Goal: Task Accomplishment & Management: Manage account settings

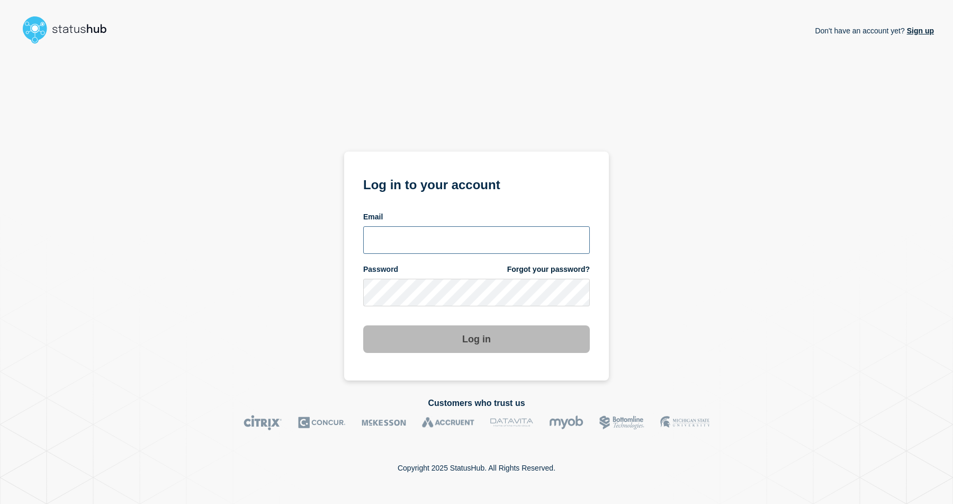
click at [484, 231] on input "email input" at bounding box center [476, 240] width 227 height 28
paste input "[EMAIL_ADDRESS][DOMAIN_NAME]"
type input "[EMAIL_ADDRESS][DOMAIN_NAME]"
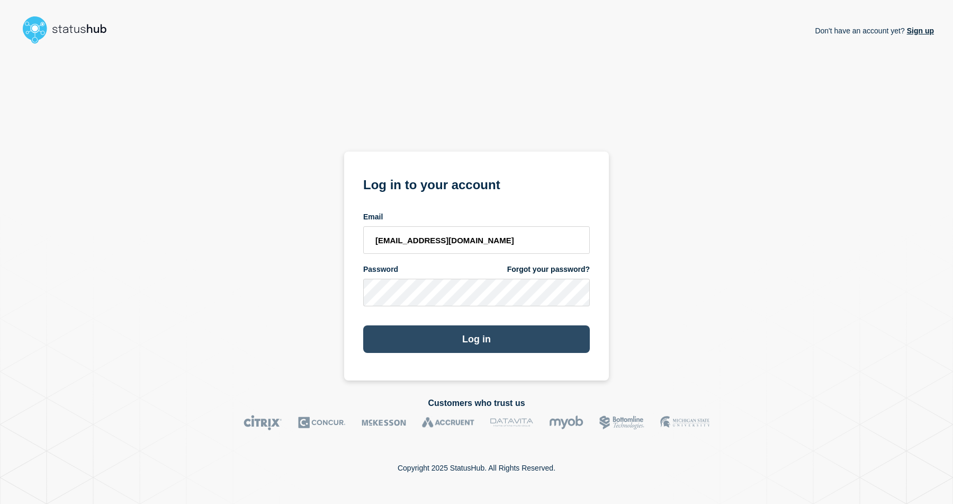
click at [494, 328] on button "Log in" at bounding box center [476, 339] width 227 height 28
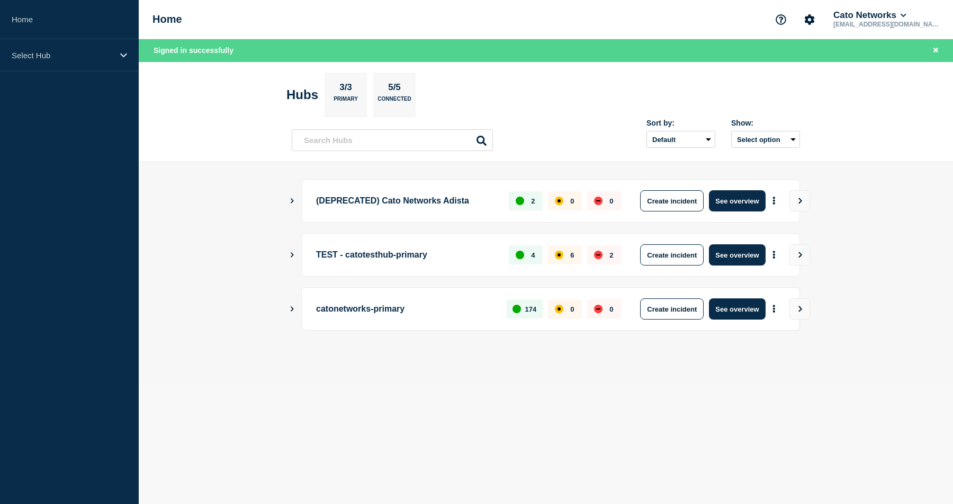
click at [292, 309] on icon "Show Connected Hubs" at bounding box center [292, 308] width 7 height 5
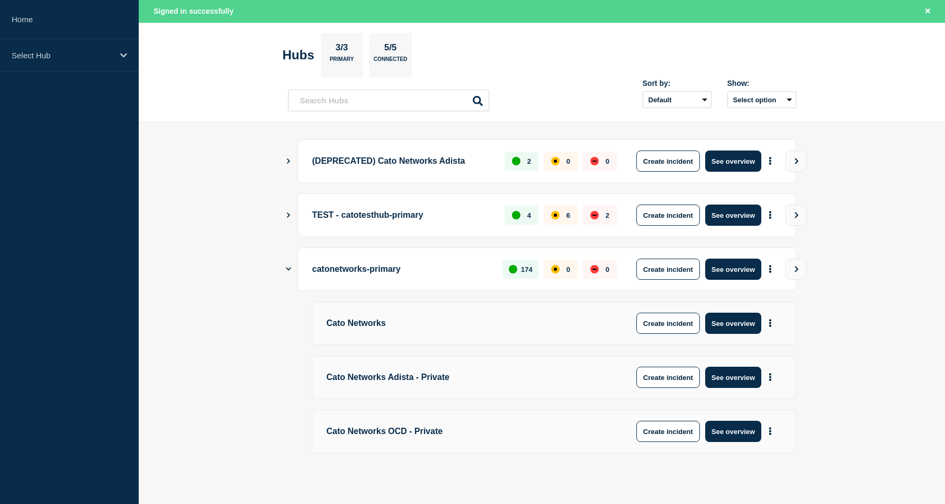
scroll to position [43, 0]
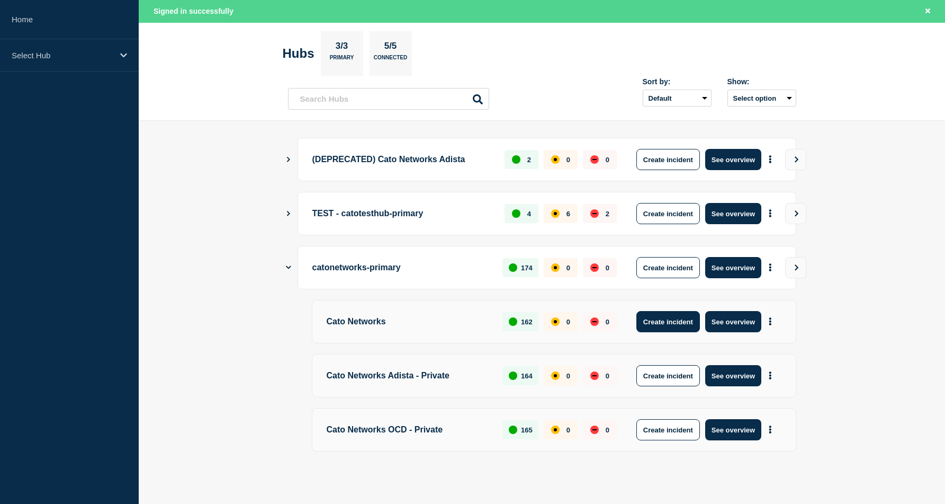
click at [665, 323] on button "Create incident" at bounding box center [669, 321] width 64 height 21
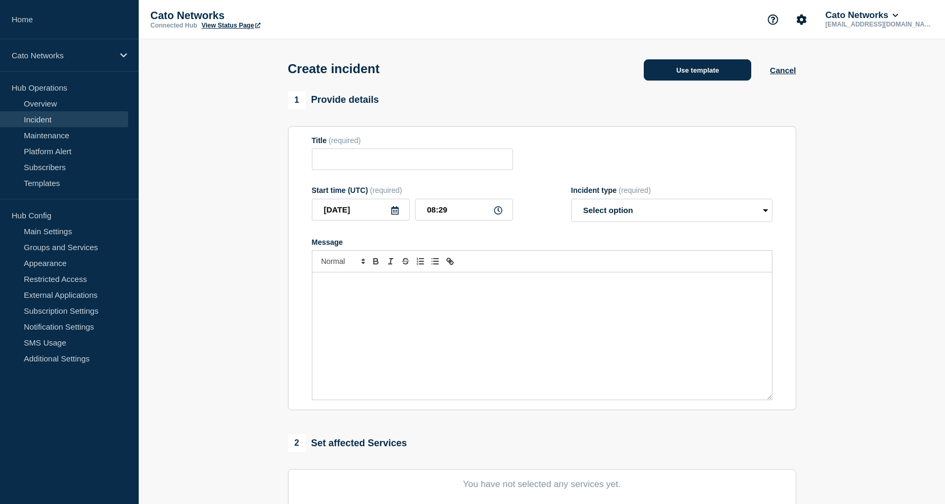
click at [704, 78] on button "Use template" at bounding box center [698, 69] width 108 height 21
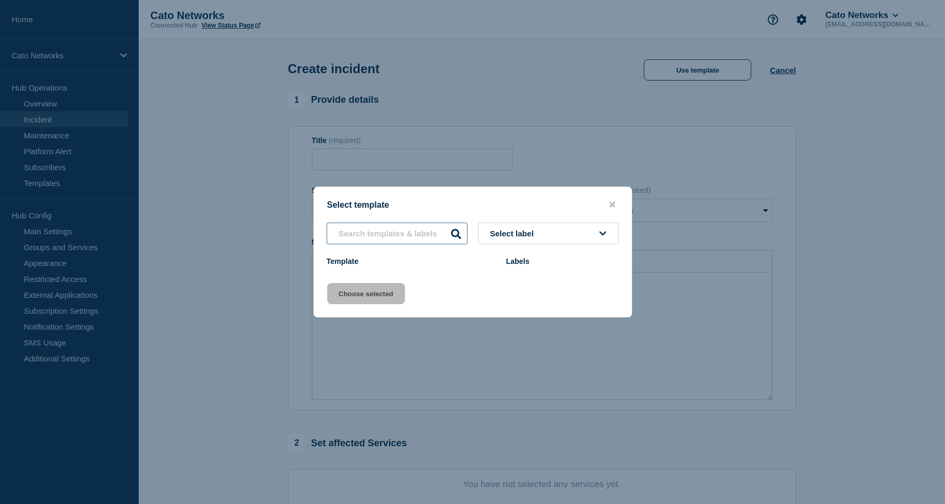
click at [441, 225] on input "text" at bounding box center [397, 233] width 141 height 22
click at [574, 231] on button "Select label" at bounding box center [548, 233] width 141 height 22
click at [432, 233] on input "text" at bounding box center [397, 233] width 141 height 22
click at [425, 235] on input "text" at bounding box center [397, 233] width 141 height 22
type input "maintenance"
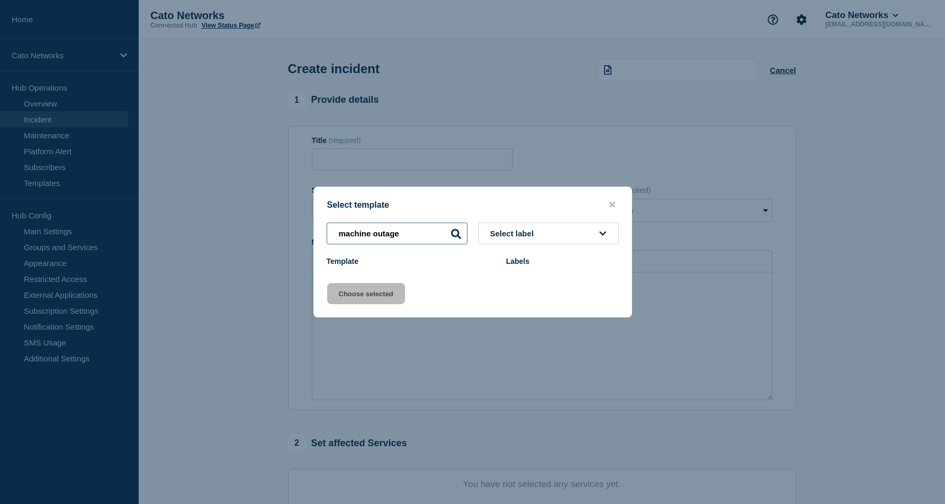
click at [452, 240] on input "machine outage" at bounding box center [397, 233] width 141 height 22
type input "machine outage"
click at [516, 236] on span "Select label" at bounding box center [514, 233] width 48 height 9
click at [609, 204] on button "close button" at bounding box center [612, 205] width 12 height 10
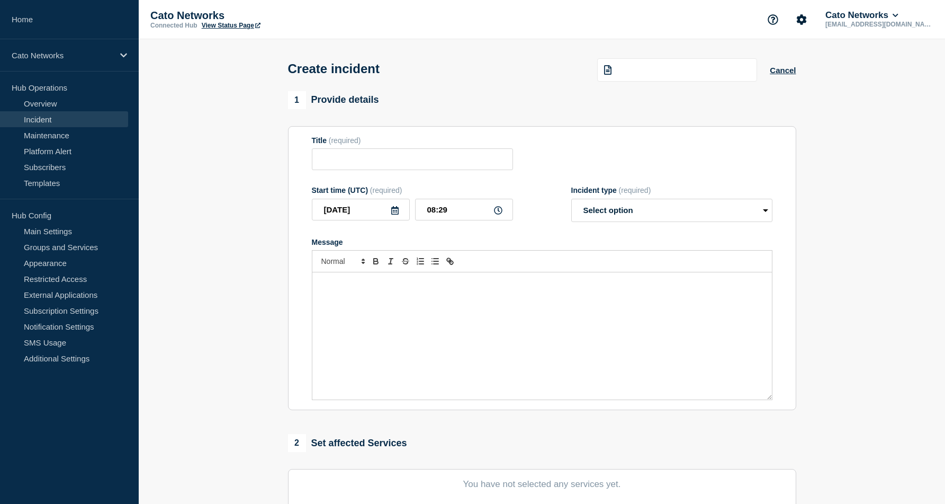
click at [863, 115] on section "1 Provide details Title (required) Start time (UTC) (required) 2025-09-01 08:29…" at bounding box center [542, 394] width 807 height 606
click at [652, 67] on div at bounding box center [677, 69] width 160 height 23
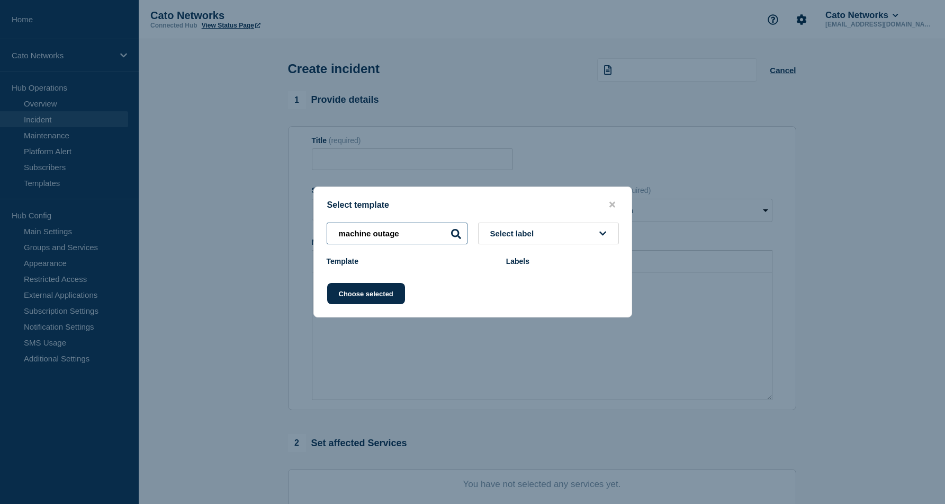
drag, startPoint x: 408, startPoint y: 236, endPoint x: 266, endPoint y: 232, distance: 142.0
click at [266, 232] on div "Select template machine outage Select label Template Labels Choose selected" at bounding box center [472, 252] width 945 height 504
type input "pop"
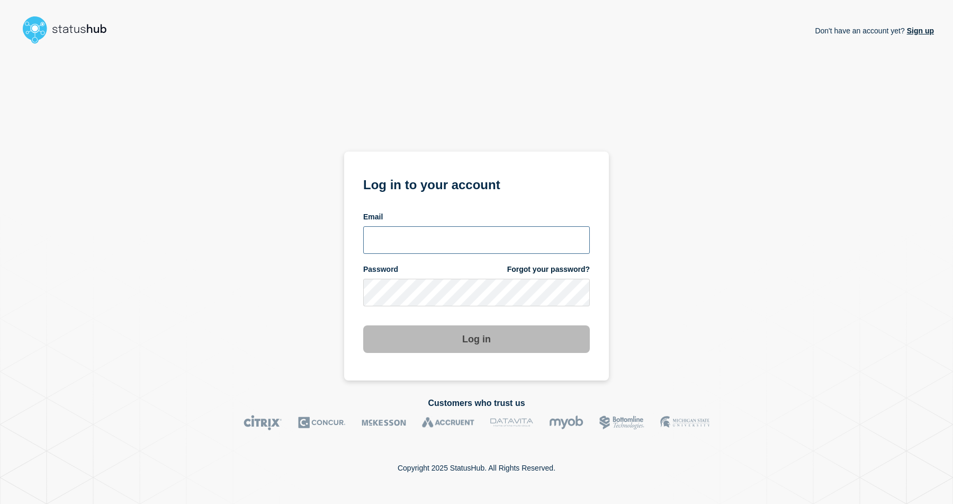
click at [525, 246] on input "email input" at bounding box center [476, 240] width 227 height 28
paste input "[EMAIL_ADDRESS][DOMAIN_NAME]"
type input "[EMAIL_ADDRESS][DOMAIN_NAME]"
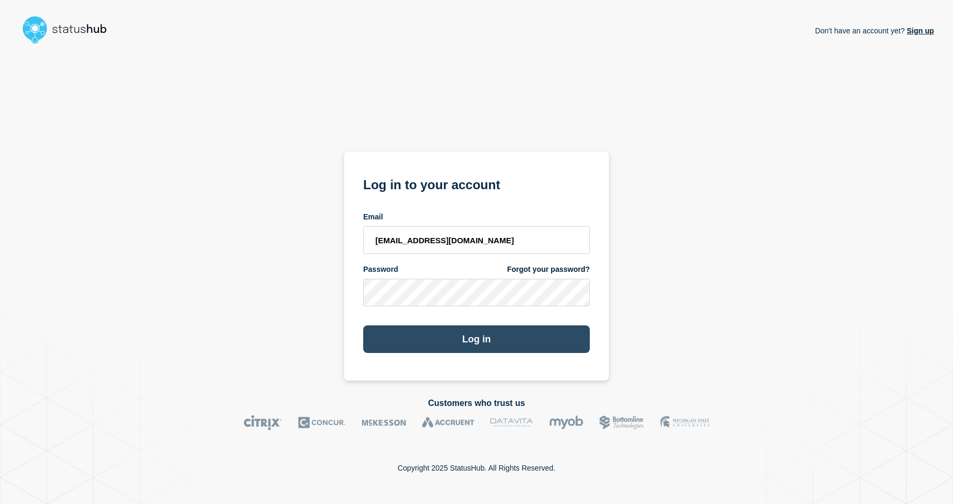
click at [482, 330] on button "Log in" at bounding box center [476, 339] width 227 height 28
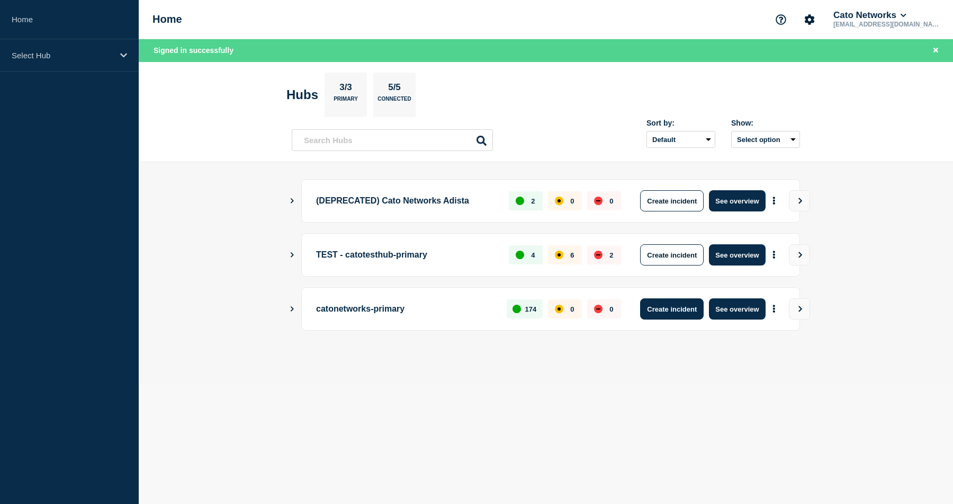
click at [667, 309] on button "Create incident" at bounding box center [672, 308] width 64 height 21
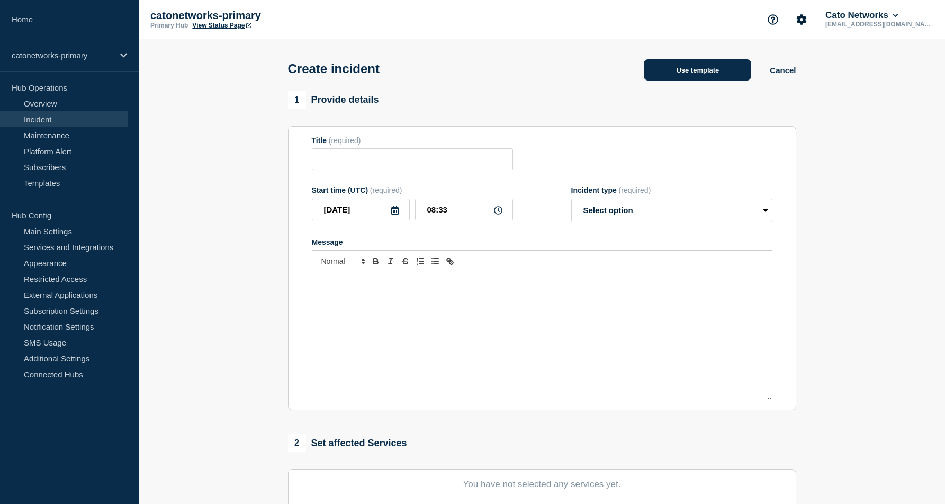
click at [702, 77] on button "Use template" at bounding box center [698, 69] width 108 height 21
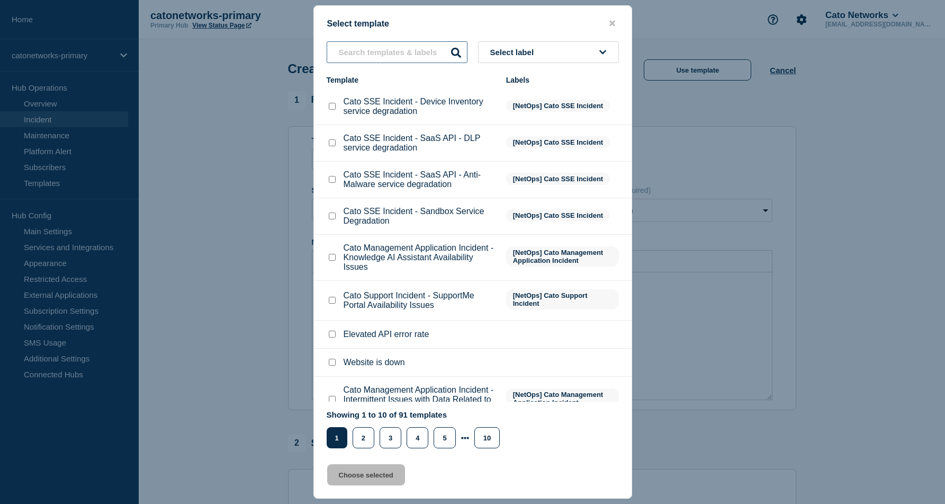
click at [384, 49] on input "text" at bounding box center [397, 52] width 141 height 22
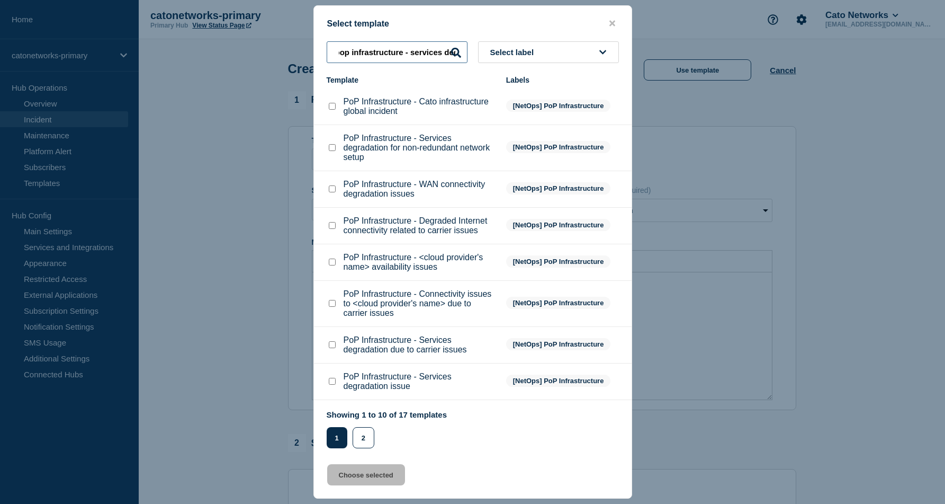
scroll to position [0, 11]
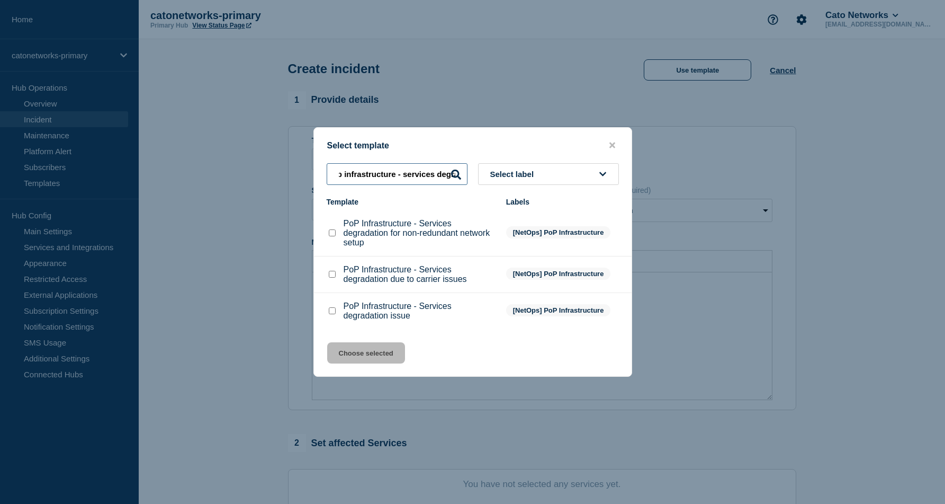
type input "pop infrastructure - services degra"
click at [336, 231] on div at bounding box center [332, 233] width 11 height 11
click at [332, 231] on input "PoP Infrastructure - Services degradation for non-redundant network setup check…" at bounding box center [332, 232] width 7 height 7
checkbox input "true"
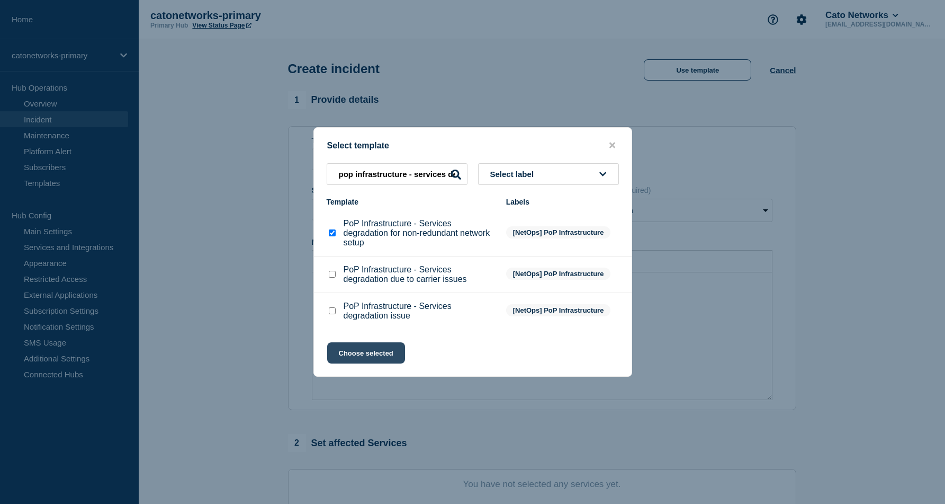
click at [381, 363] on button "Choose selected" at bounding box center [366, 352] width 78 height 21
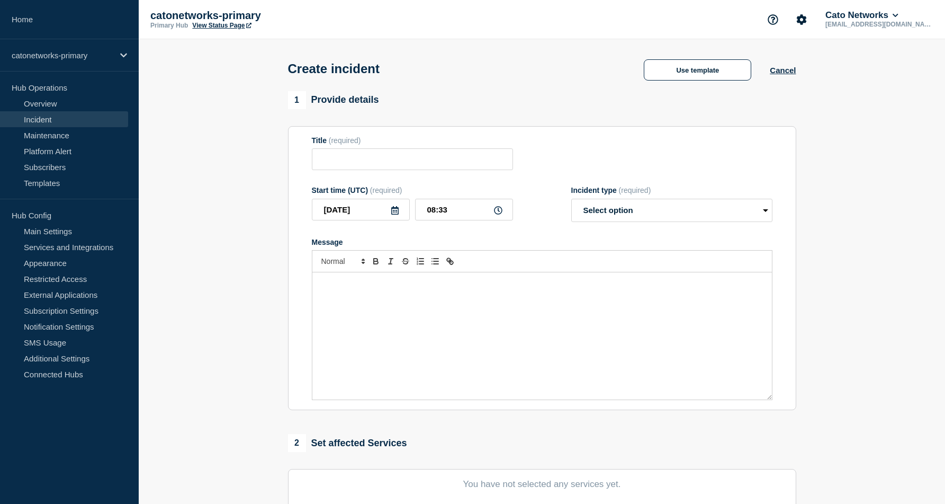
type input "PoP Infrastructure - Services degradation for non-redundant network setup"
select select "investigating"
radio input "false"
radio input "true"
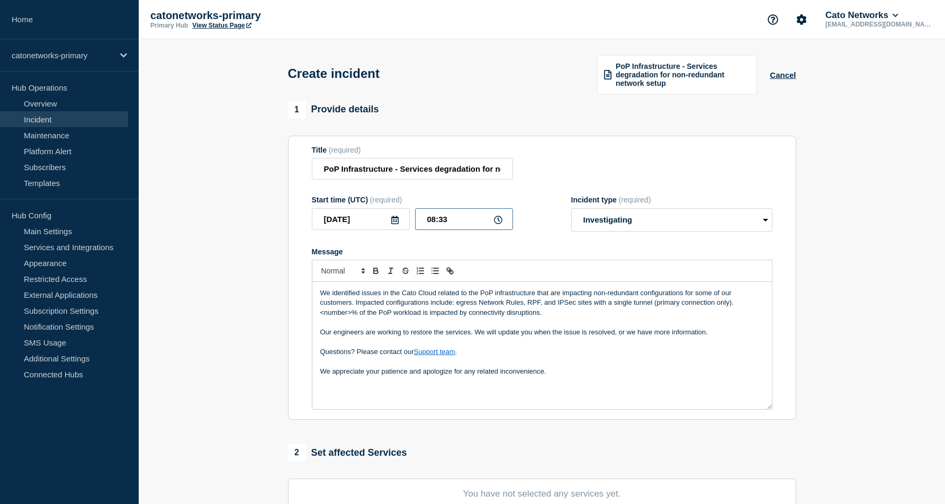
click at [460, 230] on input "08:33" at bounding box center [464, 219] width 98 height 22
drag, startPoint x: 460, startPoint y: 233, endPoint x: 417, endPoint y: 234, distance: 43.4
click at [417, 230] on input "08:33" at bounding box center [464, 219] width 98 height 22
type input "07:55"
click at [550, 271] on div at bounding box center [542, 270] width 461 height 22
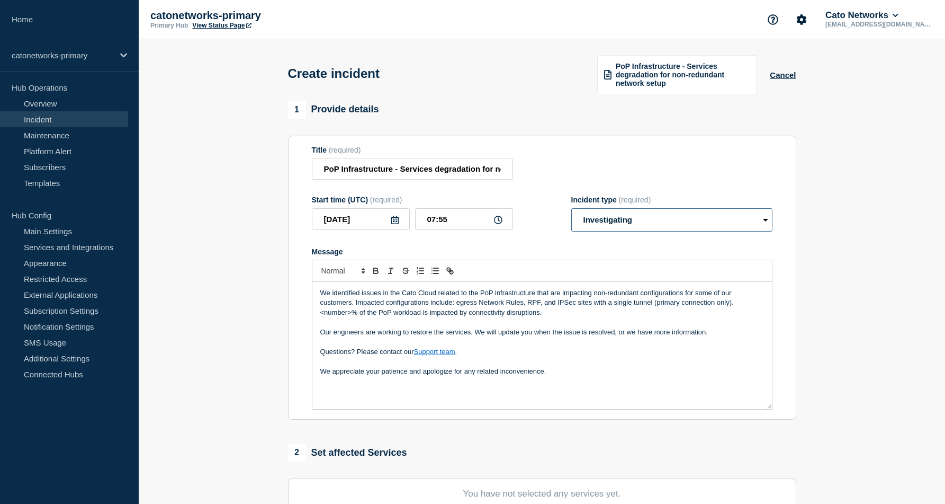
click at [764, 231] on select "Select option Investigating Identified Monitoring" at bounding box center [671, 219] width 201 height 23
click at [571, 218] on select "Select option Investigating Identified Monitoring" at bounding box center [671, 219] width 201 height 23
click at [788, 227] on section "Title (required) PoP Infrastructure - Services degradation for non-redundant ne…" at bounding box center [542, 278] width 508 height 284
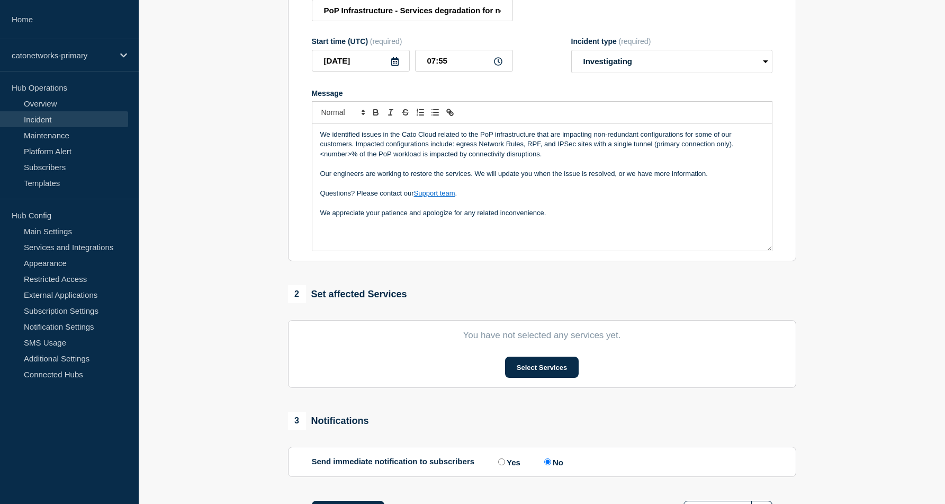
scroll to position [155, 0]
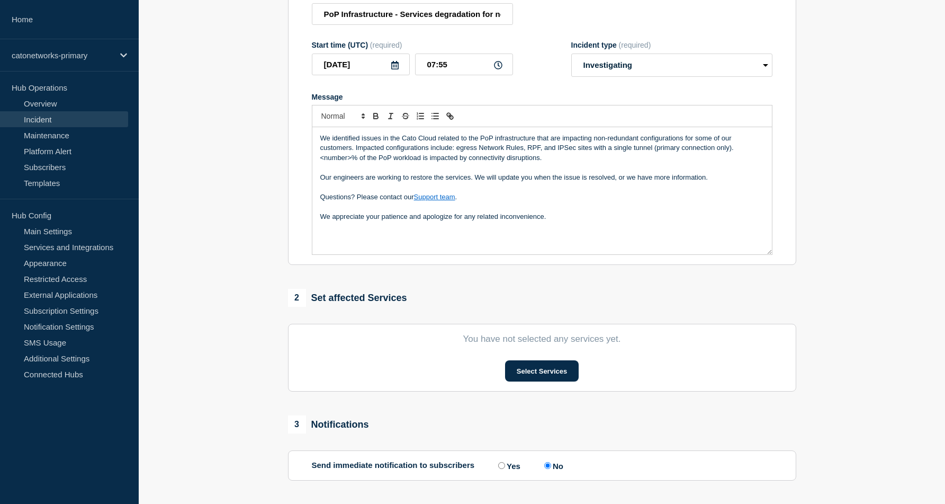
drag, startPoint x: 424, startPoint y: 238, endPoint x: 423, endPoint y: 244, distance: 6.4
click at [423, 238] on div "We identified issues in the Cato Cloud related to the PoP infrastructure that a…" at bounding box center [542, 190] width 460 height 127
click at [424, 248] on div "We identified issues in the Cato Cloud related to the PoP infrastructure that a…" at bounding box center [542, 190] width 460 height 127
click at [352, 241] on p "Ref:" at bounding box center [542, 236] width 444 height 10
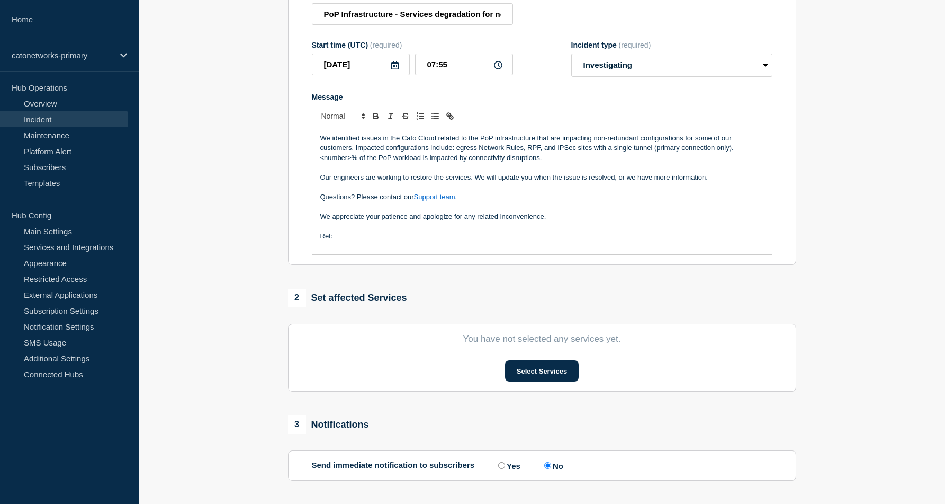
drag, startPoint x: 351, startPoint y: 248, endPoint x: 310, endPoint y: 249, distance: 40.8
click at [310, 249] on section "Title (required) PoP Infrastructure - Services degradation for non-redundant ne…" at bounding box center [542, 123] width 508 height 284
click at [297, 258] on section "Title (required) PoP Infrastructure - Services degradation for non-redundant ne…" at bounding box center [542, 123] width 508 height 284
click at [488, 282] on div "1 Provide details Title (required) PoP Infrastructure - Services degradation fo…" at bounding box center [542, 249] width 521 height 606
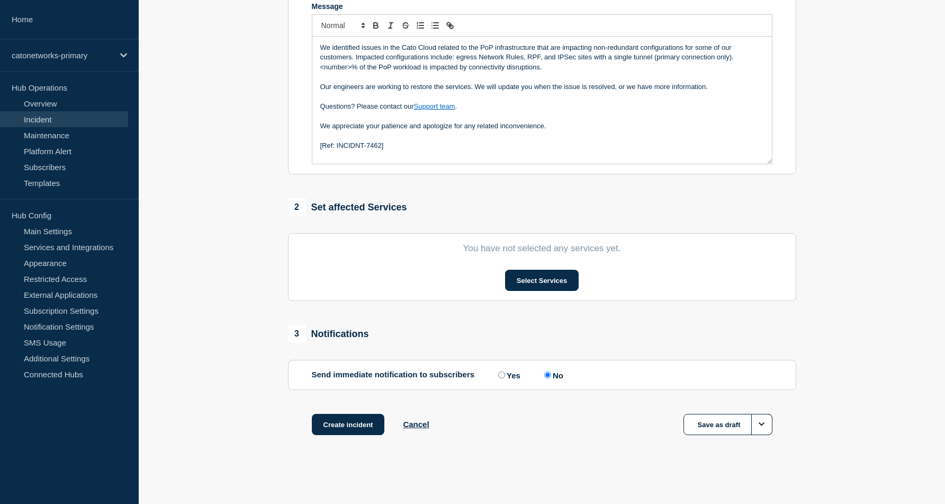
scroll to position [259, 0]
click at [551, 279] on button "Select Services" at bounding box center [542, 280] width 74 height 21
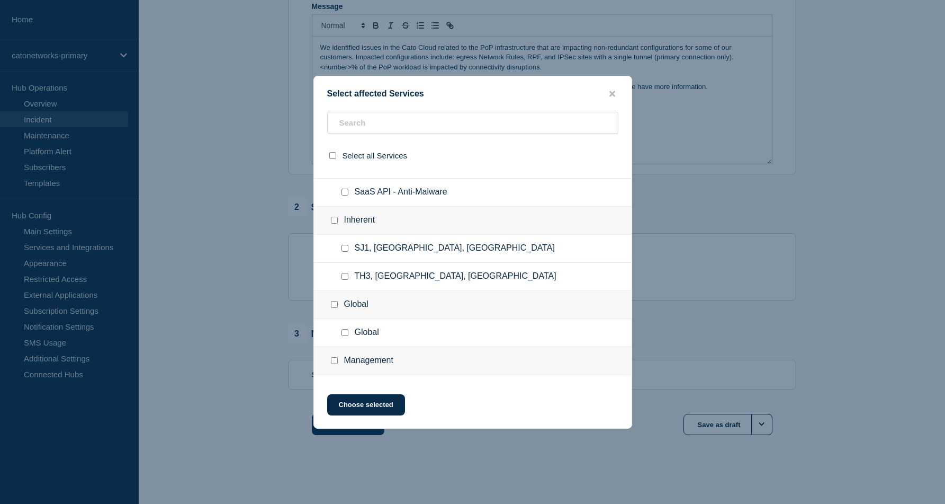
scroll to position [442, 0]
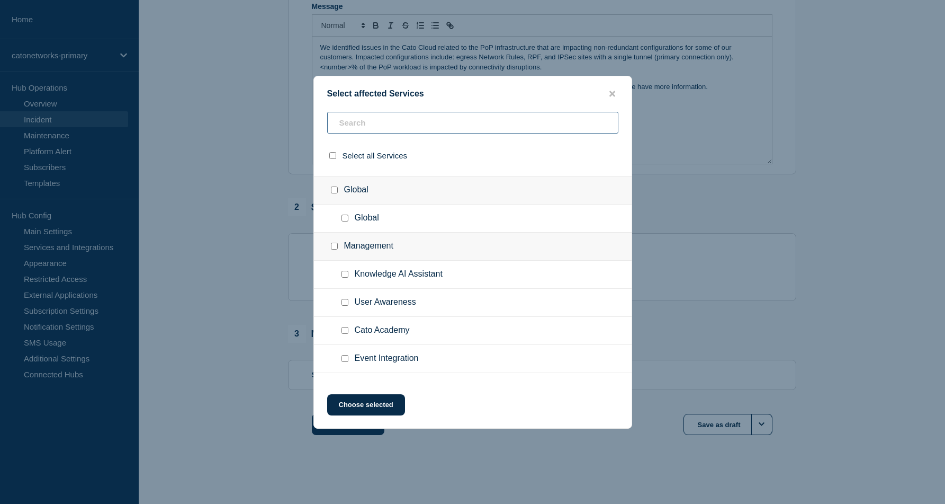
click at [449, 130] on input "text" at bounding box center [472, 123] width 291 height 22
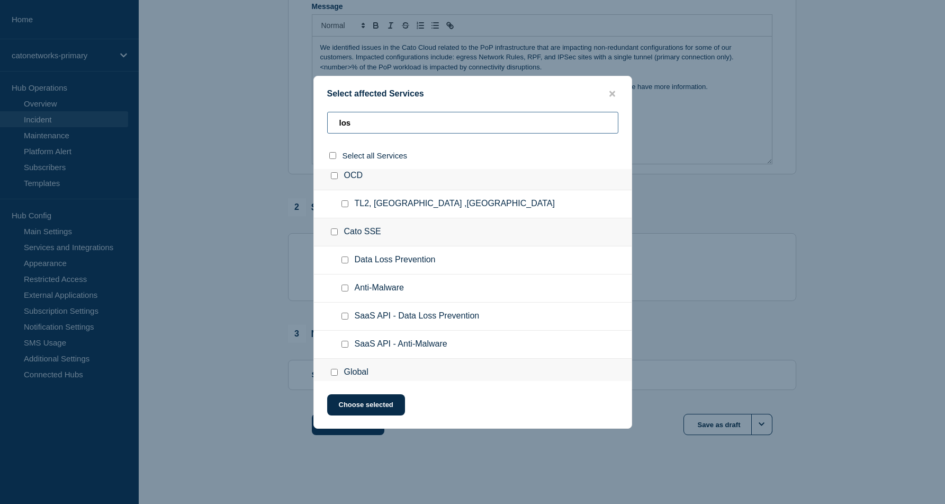
scroll to position [0, 0]
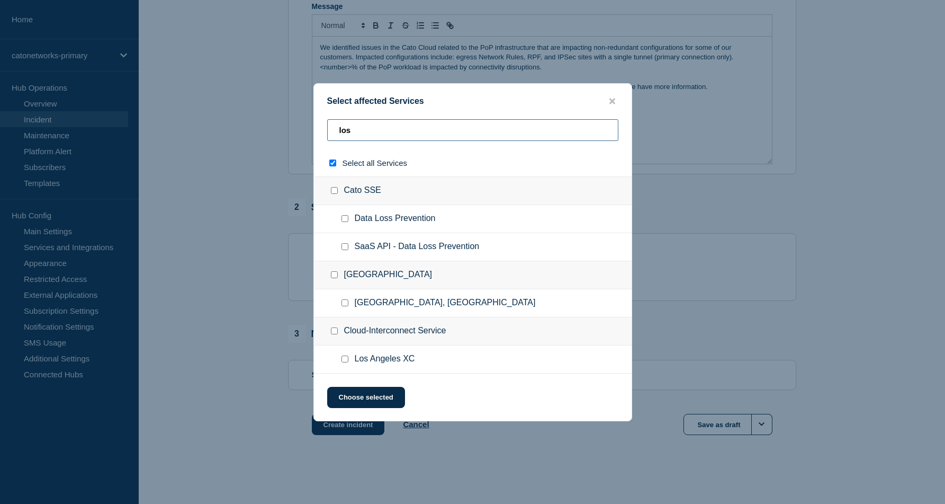
type input "lost"
checkbox input "true"
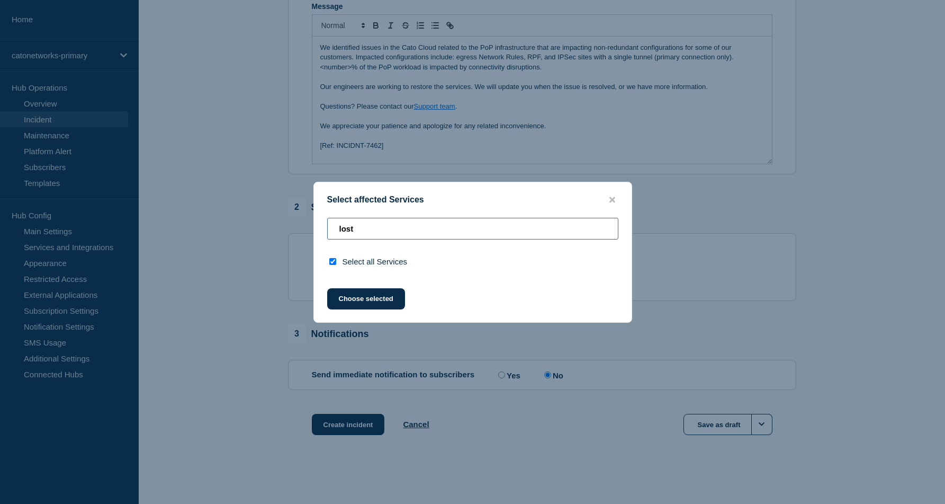
type input "los"
checkbox input "false"
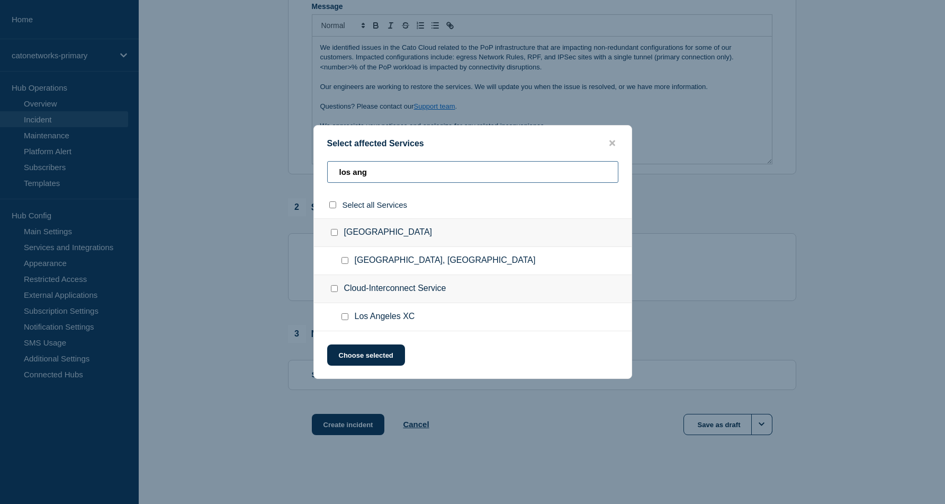
type input "los ang"
click at [342, 263] on input "Los Angeles, CA checkbox" at bounding box center [345, 260] width 7 height 7
checkbox input "true"
click at [387, 357] on button "Choose selected" at bounding box center [366, 354] width 78 height 21
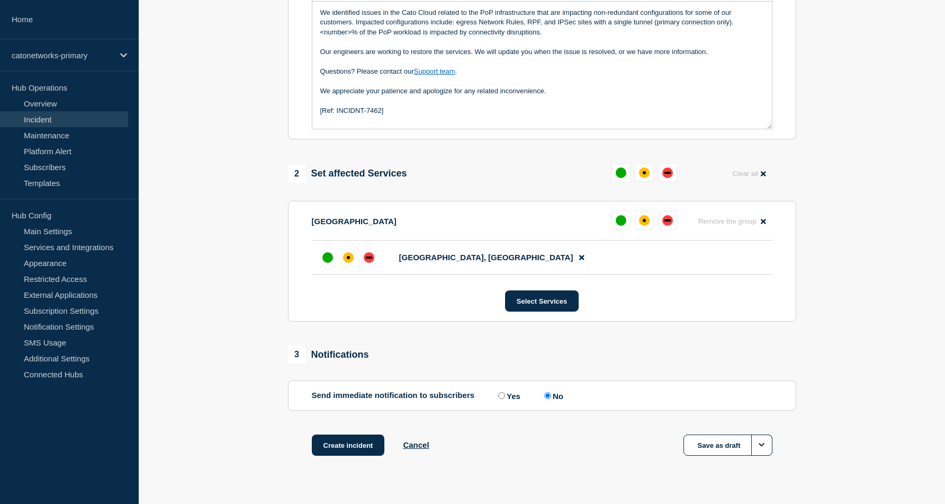
scroll to position [281, 0]
click at [349, 262] on div "affected" at bounding box center [348, 256] width 11 height 11
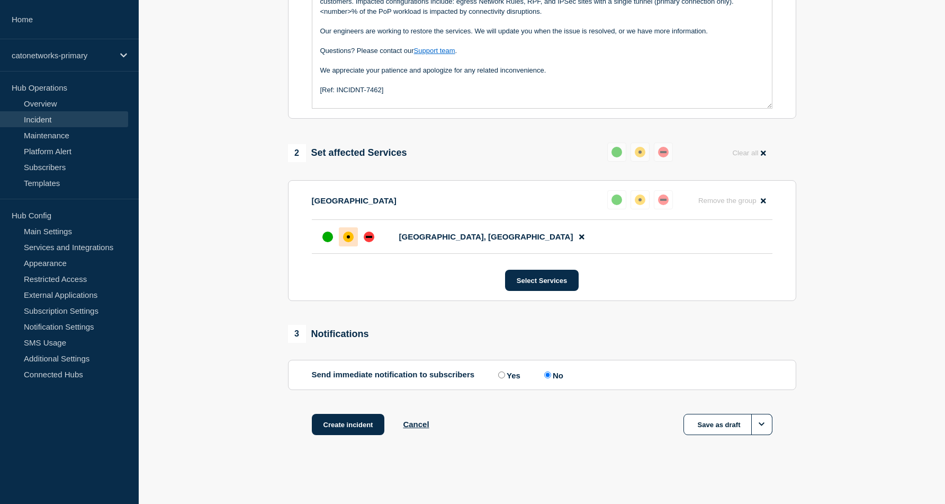
scroll to position [319, 0]
click at [506, 375] on label "Yes" at bounding box center [508, 375] width 25 height 10
click at [505, 375] on input "Yes" at bounding box center [501, 374] width 7 height 7
radio input "true"
radio input "false"
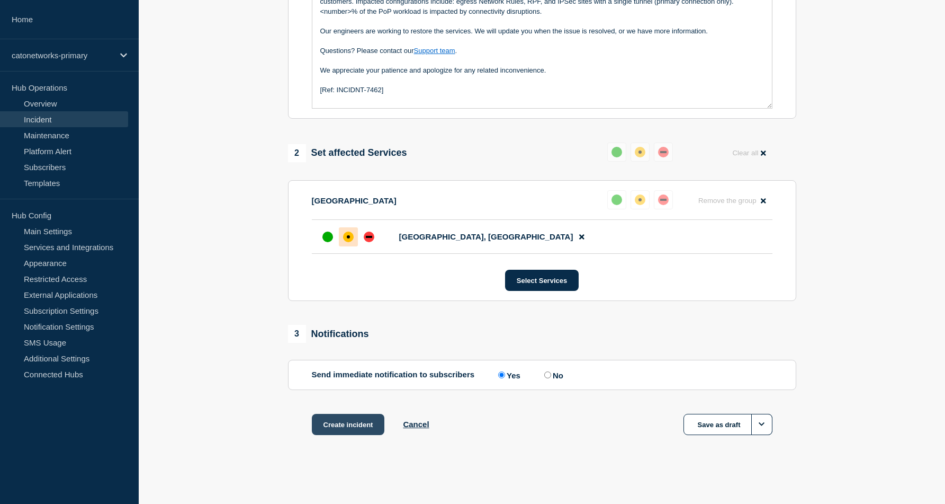
click at [358, 428] on button "Create incident" at bounding box center [348, 424] width 73 height 21
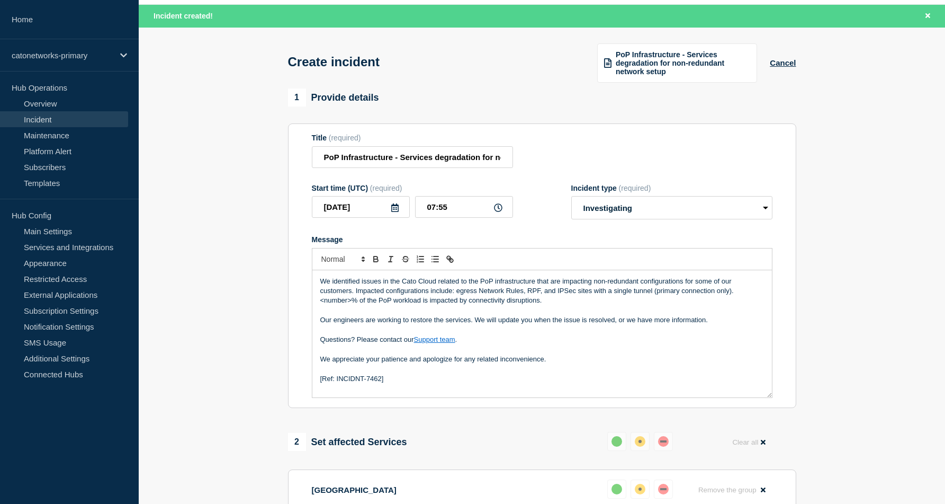
scroll to position [0, 0]
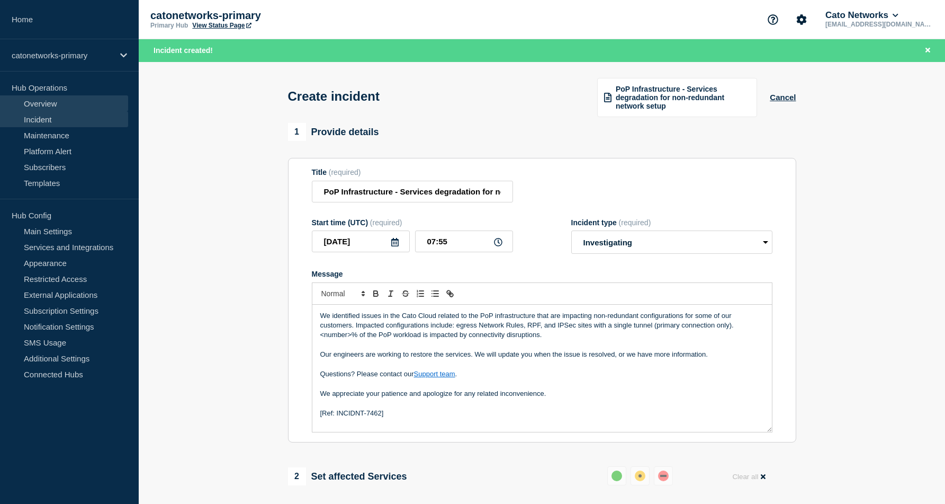
click at [51, 102] on link "Overview" at bounding box center [64, 103] width 128 height 16
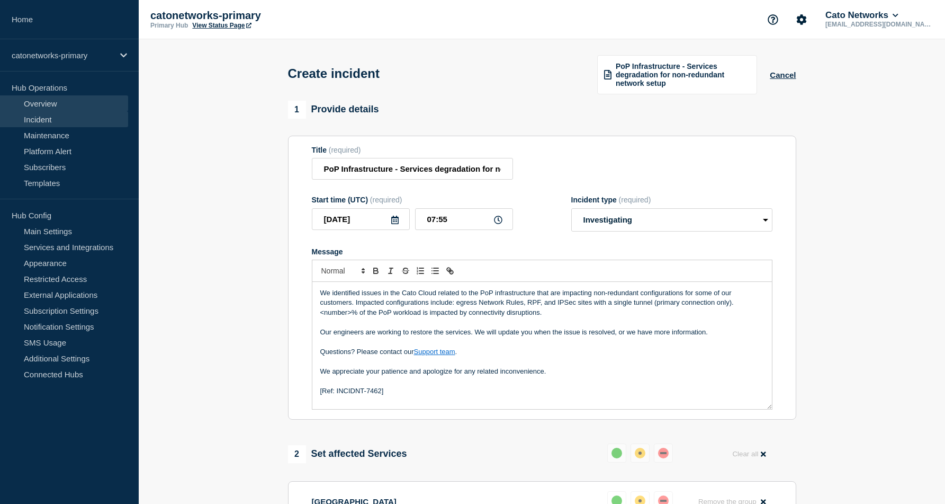
click at [76, 103] on link "Overview" at bounding box center [64, 103] width 128 height 16
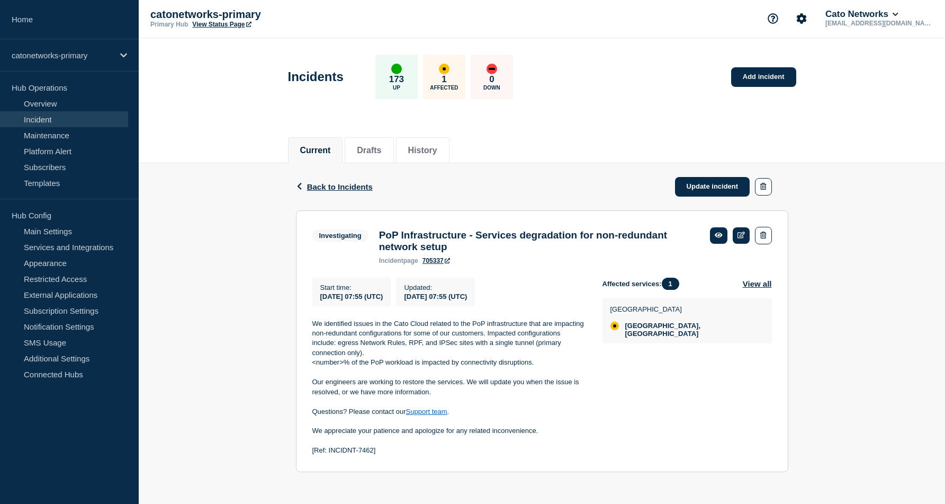
scroll to position [12, 0]
click at [697, 181] on link "Update incident" at bounding box center [712, 187] width 75 height 20
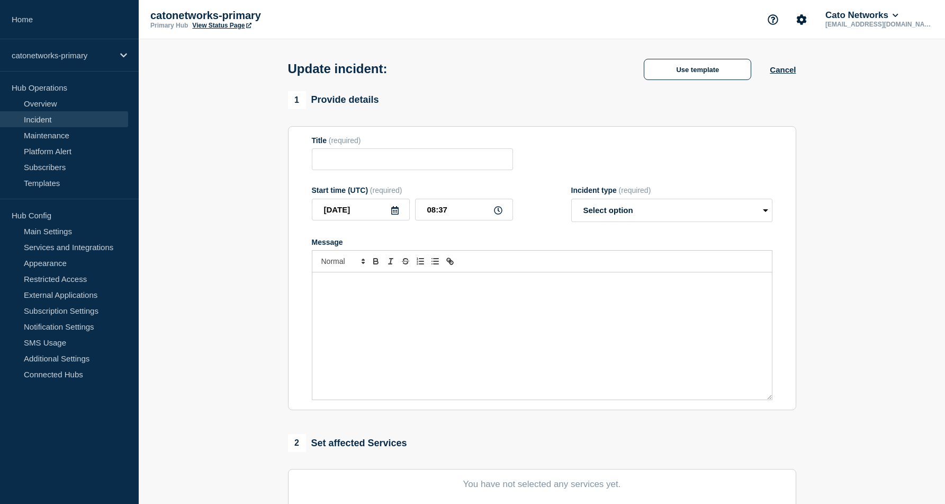
type input "PoP Infrastructure - Services degradation for non-redundant network setup"
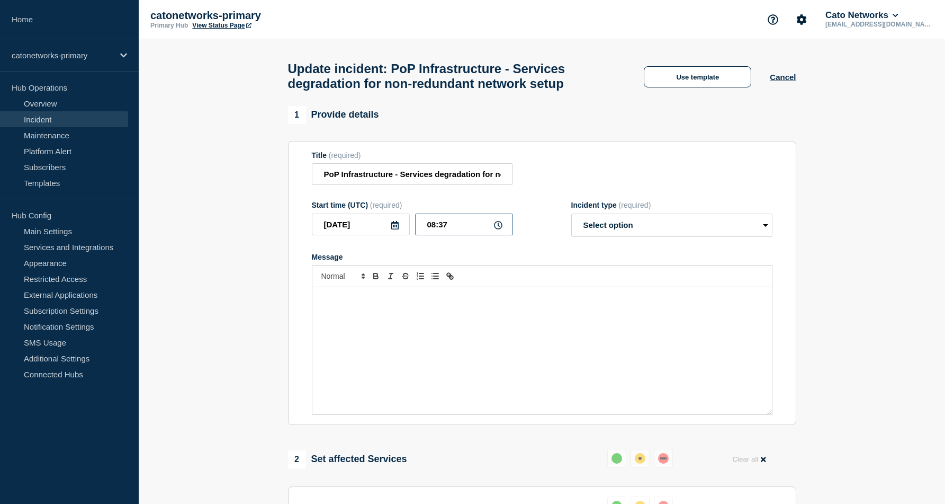
click at [456, 235] on input "08:37" at bounding box center [464, 224] width 98 height 22
type input "08:32"
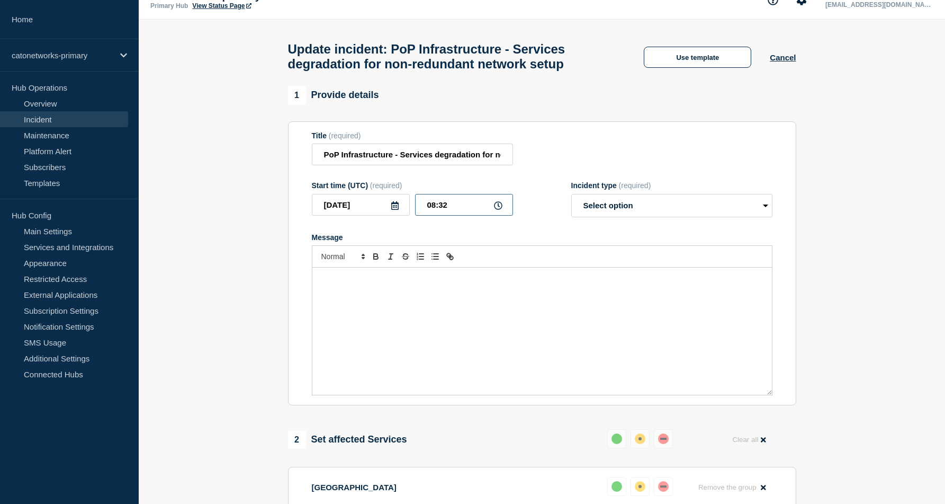
scroll to position [22, 0]
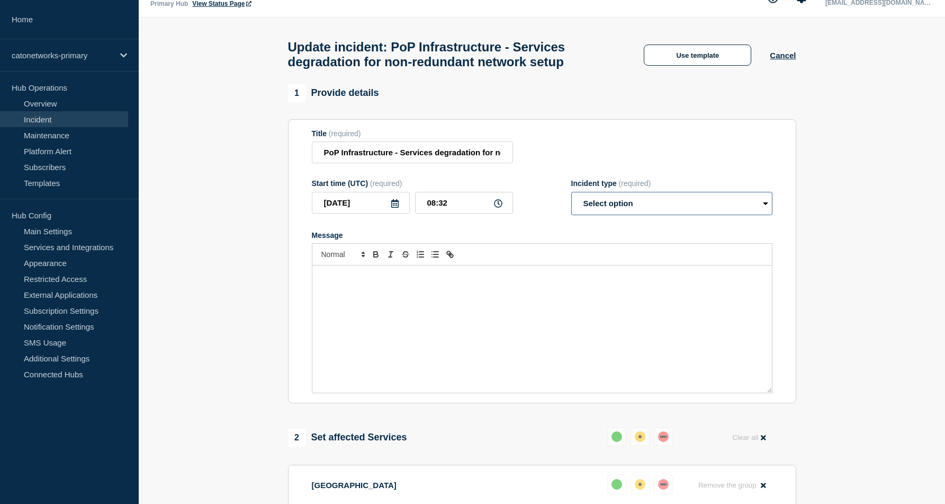
click at [766, 215] on select "Select option Investigating Identified Monitoring Resolved" at bounding box center [671, 203] width 201 height 23
click at [755, 213] on select "Select option Investigating Identified Monitoring Resolved" at bounding box center [671, 203] width 201 height 23
click at [695, 64] on button "Use template" at bounding box center [698, 54] width 108 height 21
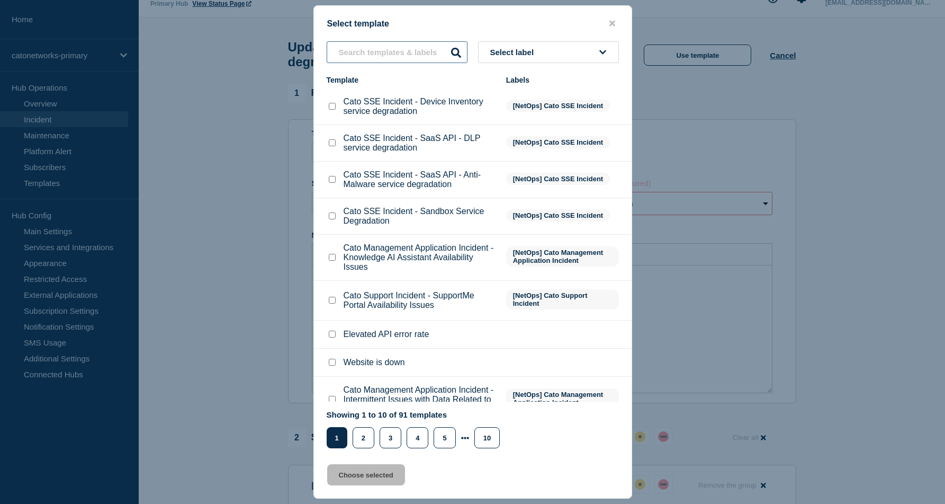
click at [406, 55] on input "text" at bounding box center [397, 52] width 141 height 22
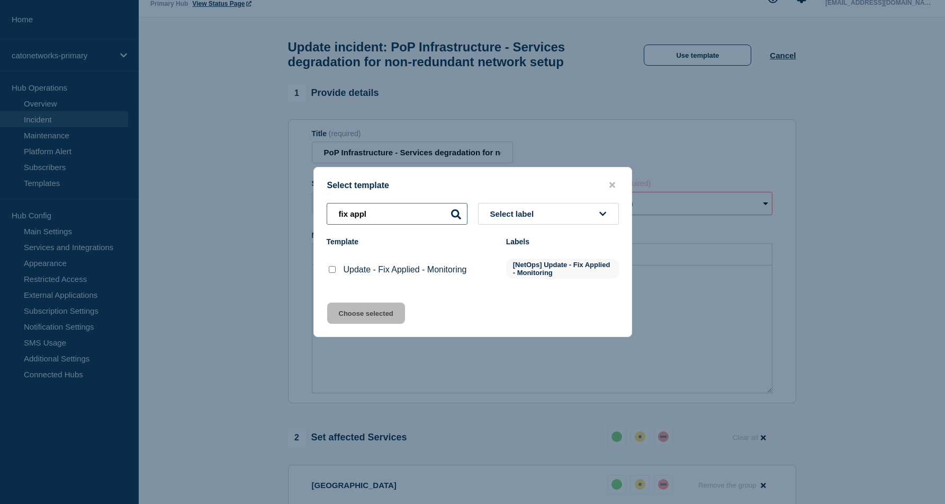
type input "fix appl"
click at [333, 273] on input "Update - Fix Applied - Monitoring checkbox" at bounding box center [332, 269] width 7 height 7
checkbox input "true"
click at [384, 323] on button "Choose selected" at bounding box center [366, 312] width 78 height 21
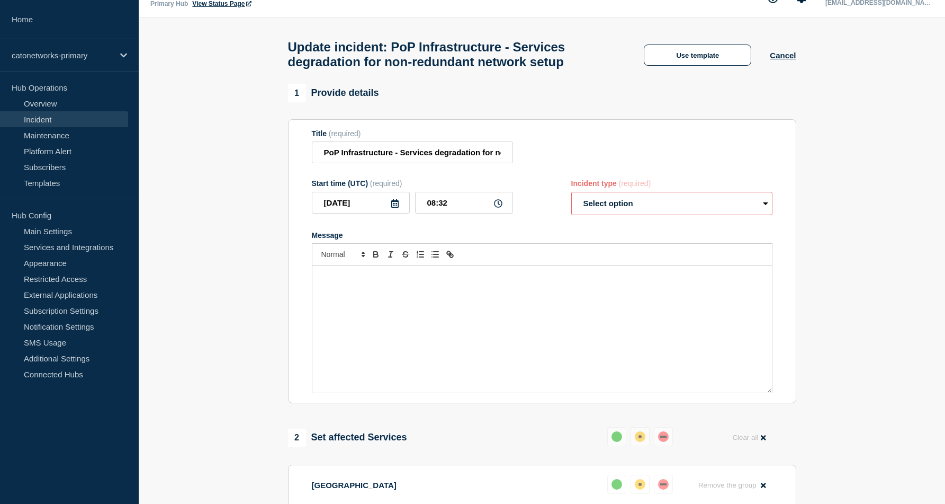
select select "monitoring"
radio input "false"
radio input "true"
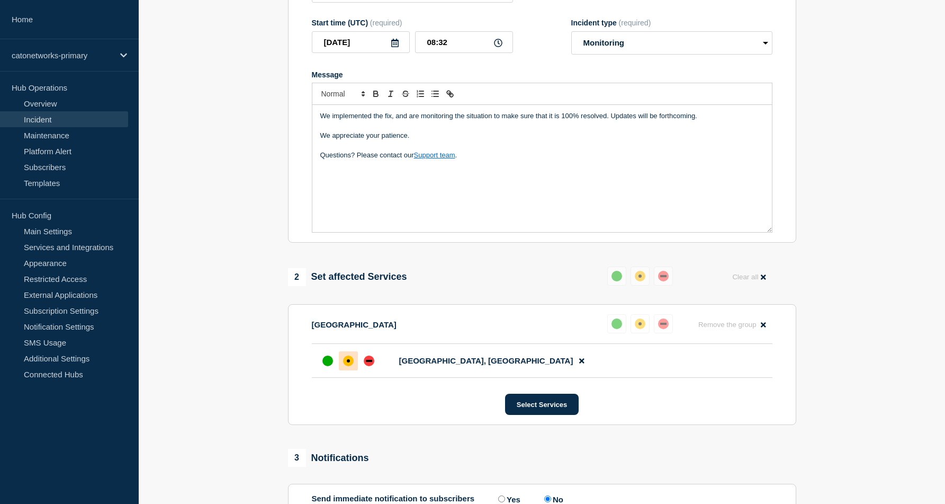
scroll to position [182, 0]
click at [485, 215] on div "We implemented the fix, and are monitoring the situation to make sure that it i…" at bounding box center [542, 168] width 460 height 127
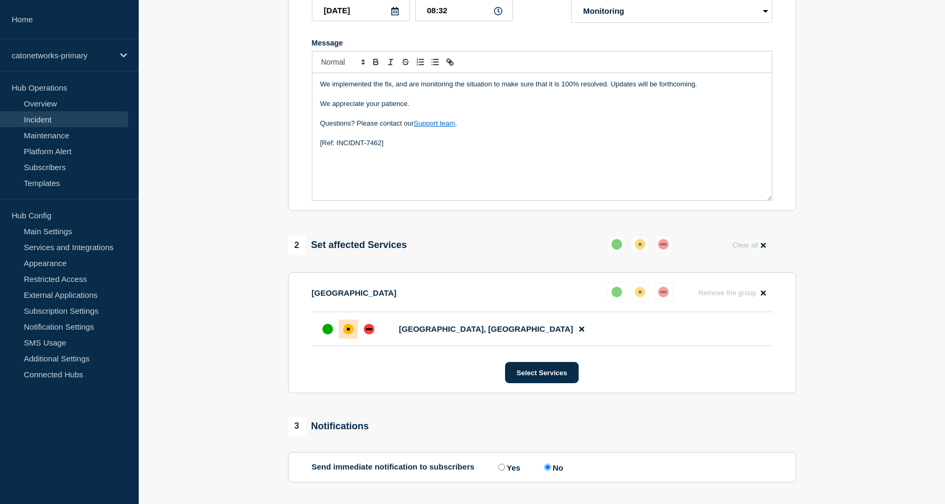
scroll to position [285, 0]
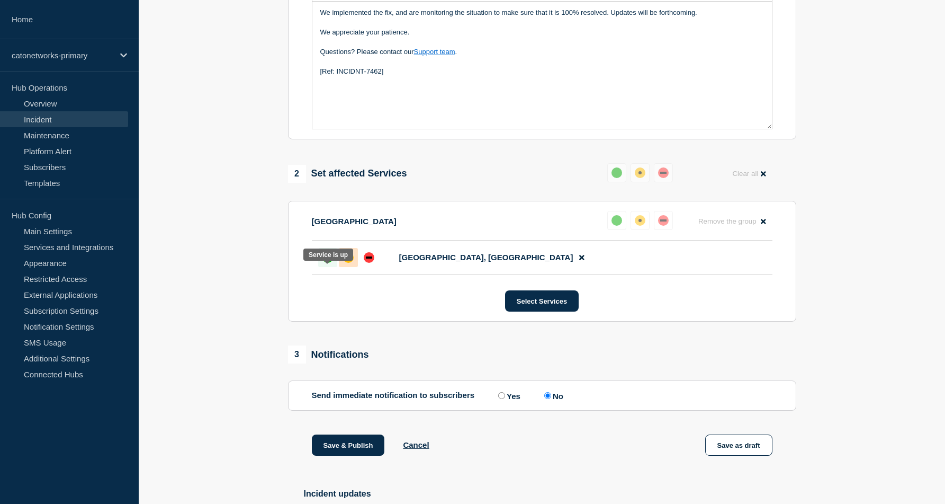
click at [333, 267] on div at bounding box center [327, 257] width 19 height 19
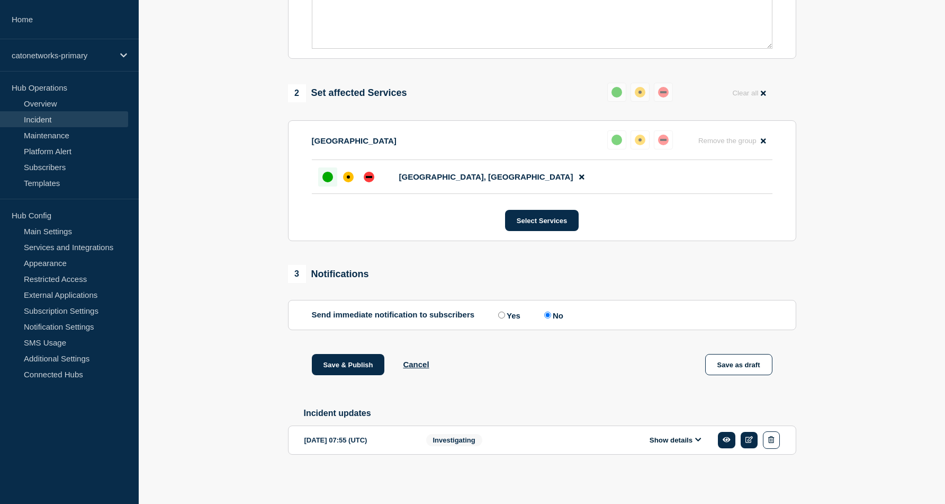
scroll to position [374, 0]
click at [498, 318] on input "Yes" at bounding box center [501, 314] width 7 height 7
radio input "true"
radio input "false"
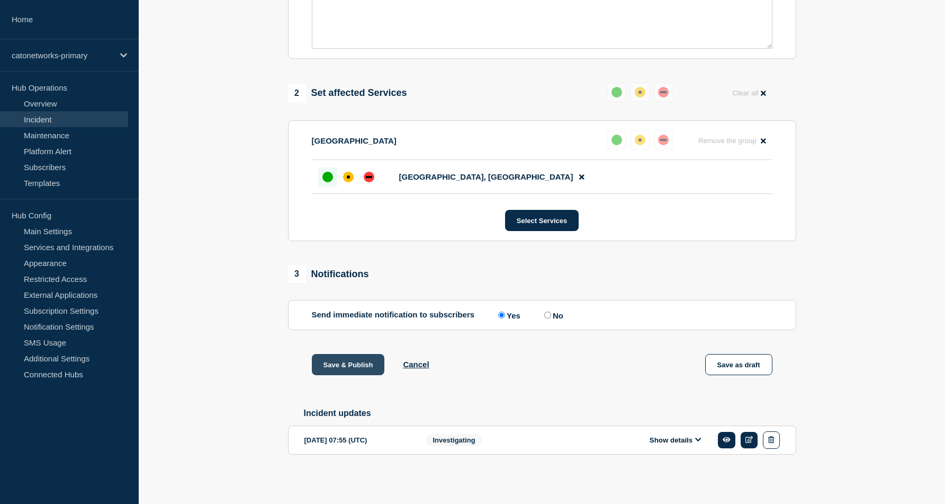
click at [337, 362] on button "Save & Publish" at bounding box center [348, 364] width 73 height 21
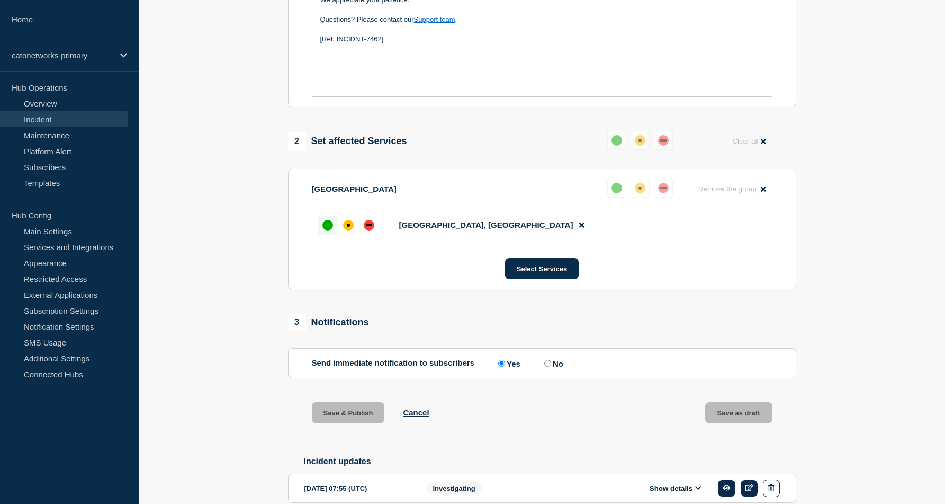
scroll to position [307, 0]
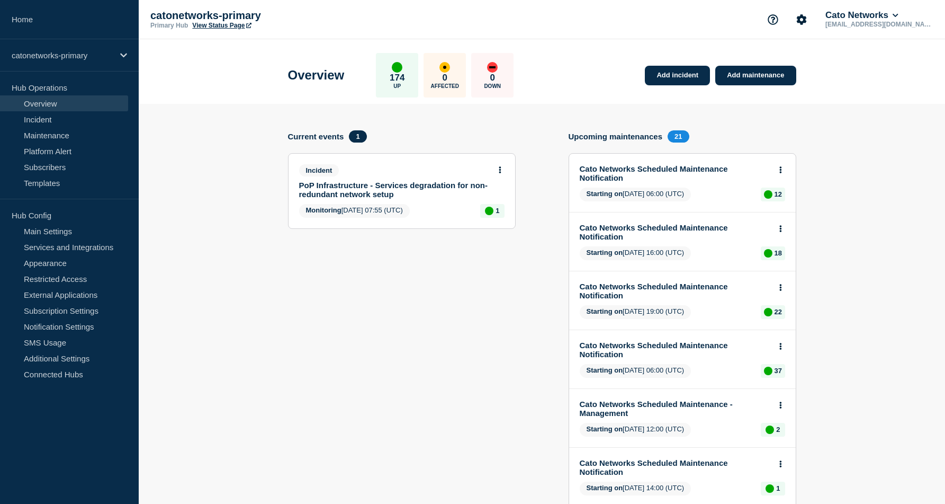
click at [388, 187] on link "PoP Infrastructure - Services degradation for non-redundant network setup" at bounding box center [394, 190] width 191 height 18
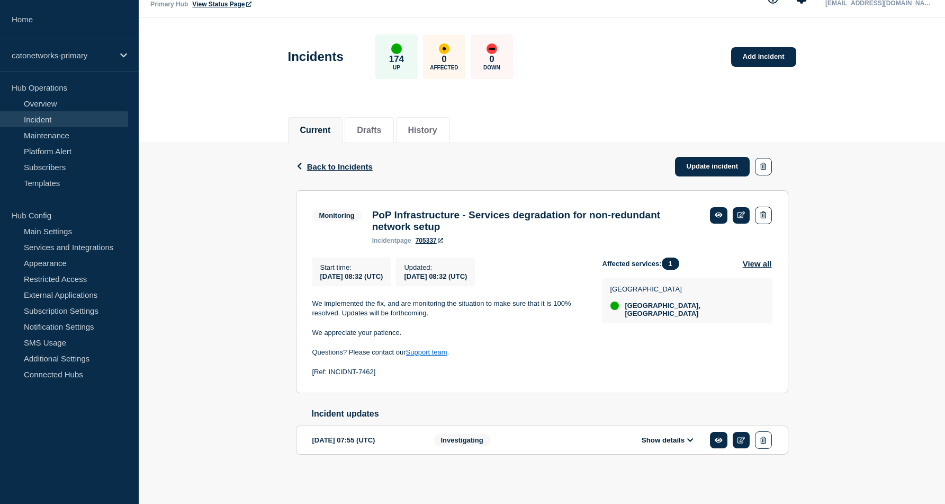
scroll to position [35, 0]
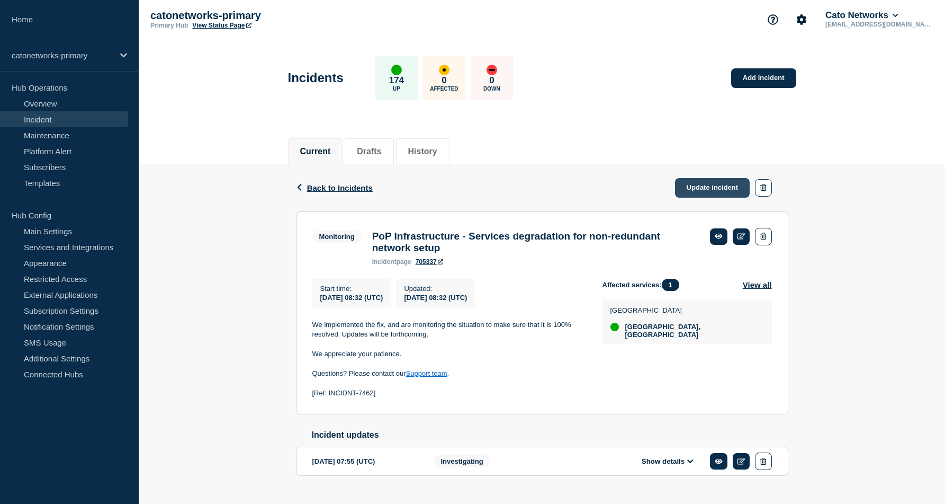
click at [696, 194] on link "Update incident" at bounding box center [712, 188] width 75 height 20
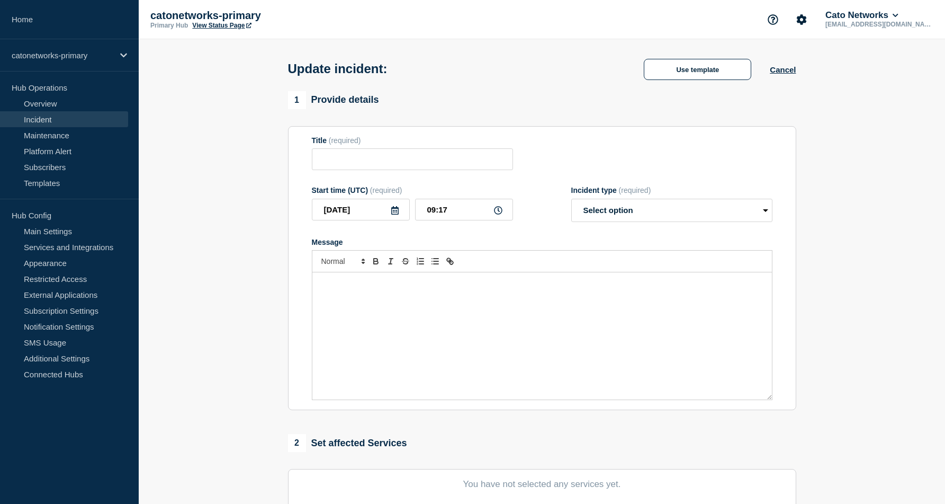
type input "PoP Infrastructure - Services degradation for non-redundant network setup"
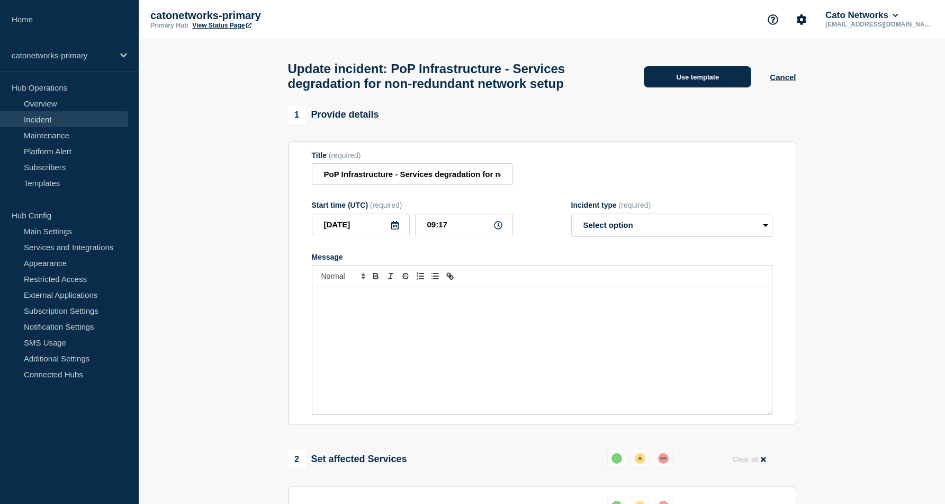
click at [661, 87] on button "Use template" at bounding box center [698, 76] width 108 height 21
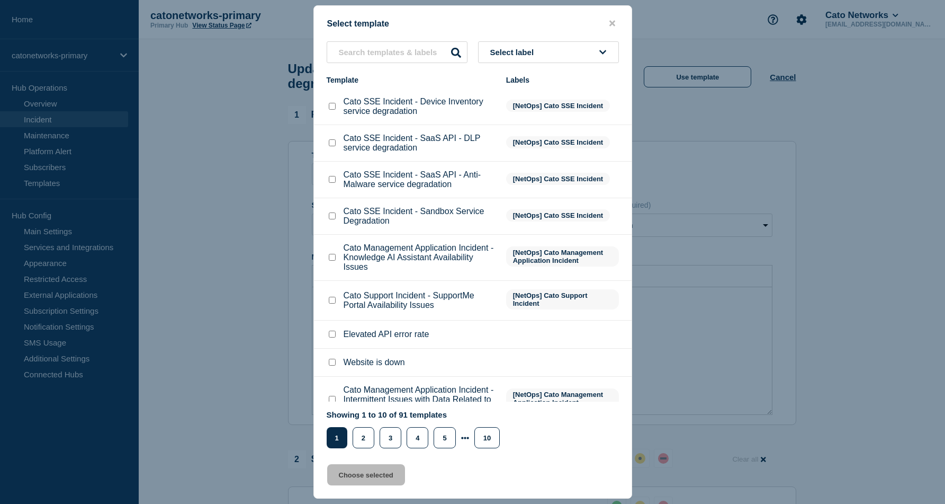
click at [374, 226] on p "Cato SSE Incident - Sandbox Service Degradation" at bounding box center [420, 216] width 152 height 19
click at [370, 57] on input "text" at bounding box center [397, 52] width 141 height 22
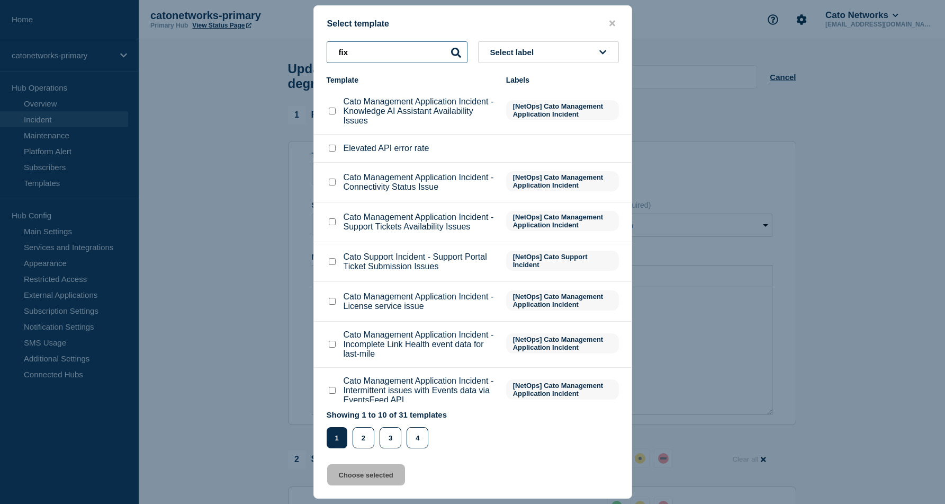
click at [382, 55] on input "fix" at bounding box center [397, 52] width 141 height 22
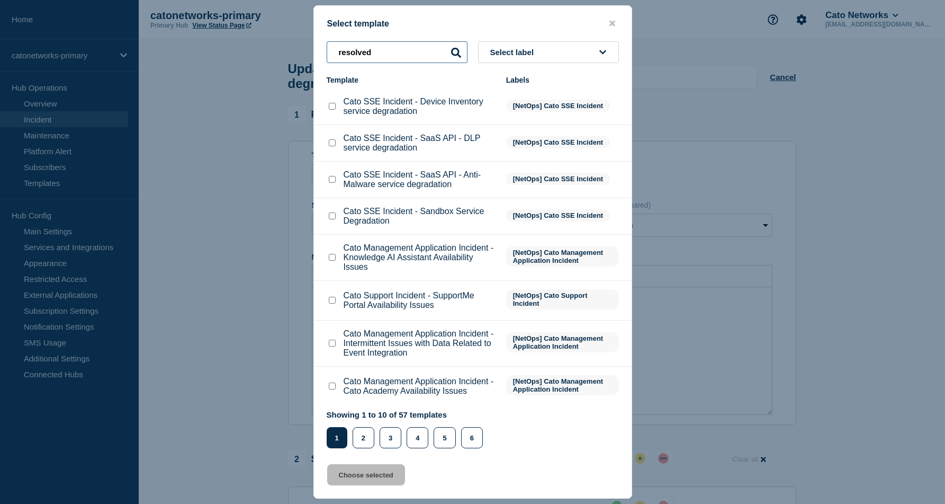
scroll to position [97, 0]
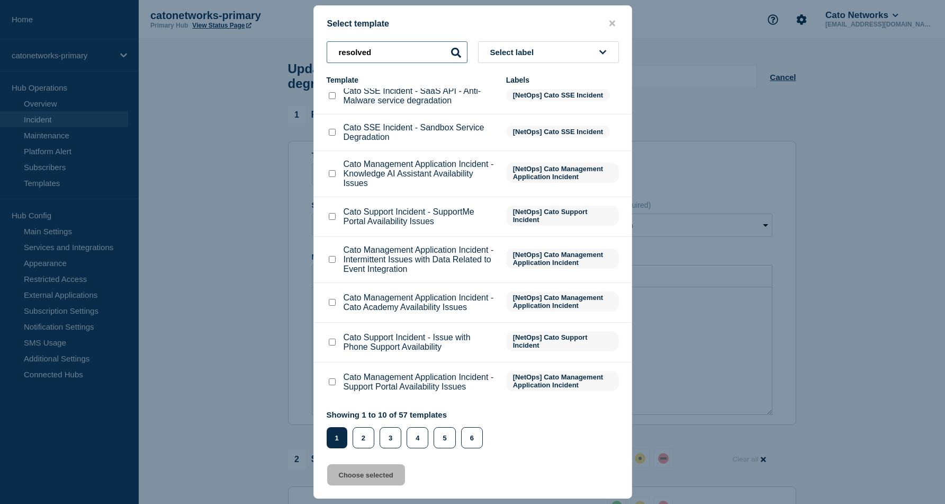
type input "resolved"
click at [599, 51] on icon at bounding box center [602, 52] width 7 height 8
type input "resolu"
click at [554, 115] on button "Retro-active post incident resolution" at bounding box center [548, 114] width 141 height 31
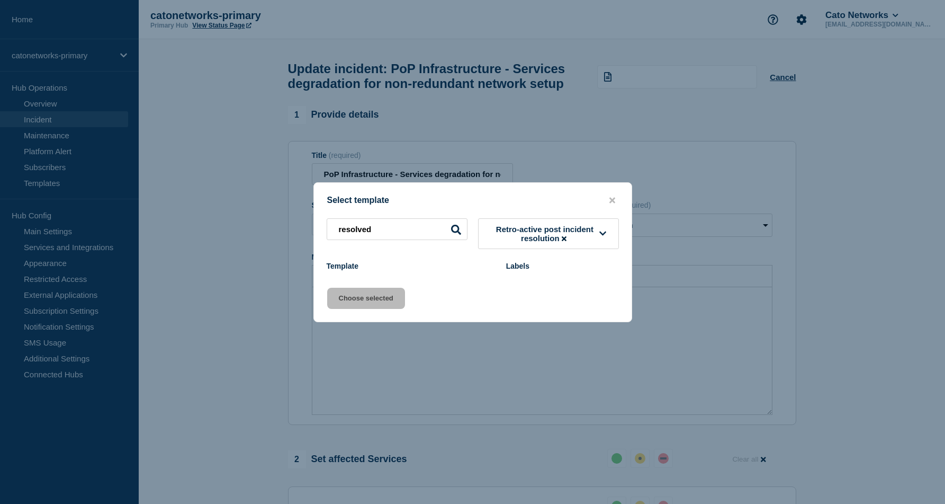
scroll to position [0, 0]
drag, startPoint x: 361, startPoint y: 232, endPoint x: 265, endPoint y: 235, distance: 96.4
click at [283, 234] on div "Select template resolved Retro-active post incident resolution Template Labels …" at bounding box center [472, 252] width 945 height 504
drag, startPoint x: 403, startPoint y: 220, endPoint x: 308, endPoint y: 233, distance: 96.2
click at [308, 232] on div "Select template resolved Retro-active post incident resolution Template Labels …" at bounding box center [472, 252] width 945 height 504
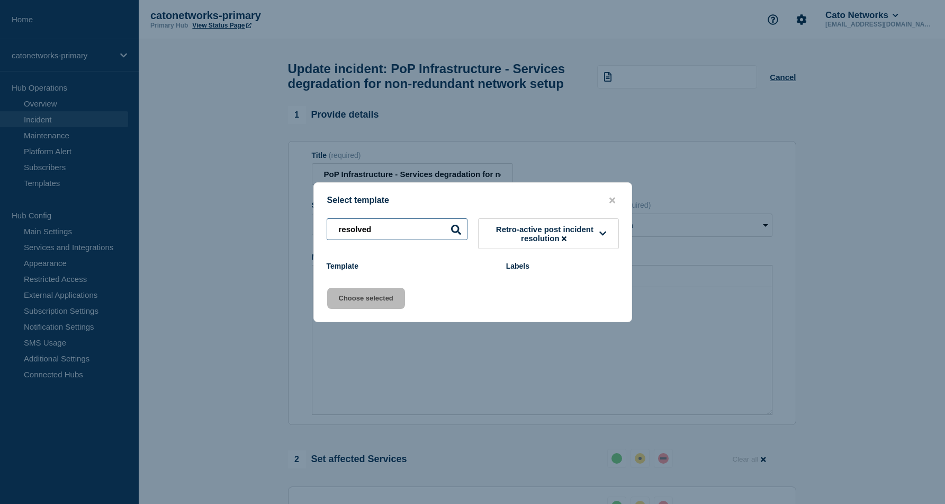
drag, startPoint x: 415, startPoint y: 230, endPoint x: 324, endPoint y: 222, distance: 90.9
click at [324, 222] on div "resolved Retro-active post incident resolution" at bounding box center [473, 233] width 318 height 31
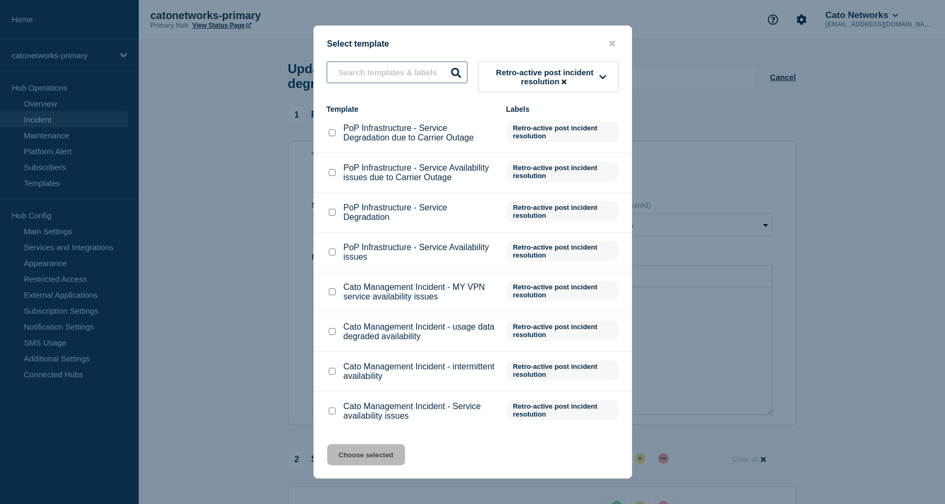
scroll to position [73, 0]
click at [334, 207] on div at bounding box center [332, 212] width 11 height 11
click at [329, 209] on input "PoP Infrastructure - Service Degradation checkbox" at bounding box center [332, 212] width 7 height 7
checkbox input "true"
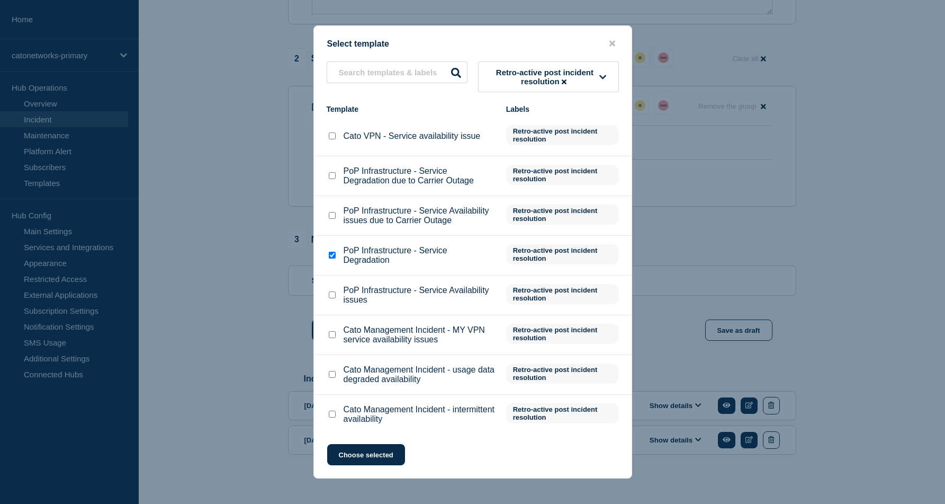
scroll to position [0, 0]
click at [566, 84] on icon at bounding box center [564, 81] width 5 height 5
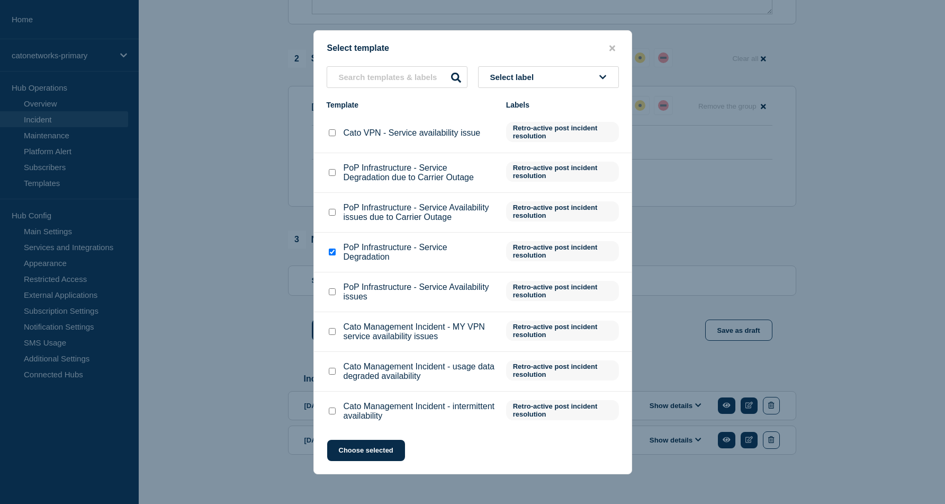
click at [388, 101] on div "Template" at bounding box center [411, 105] width 169 height 8
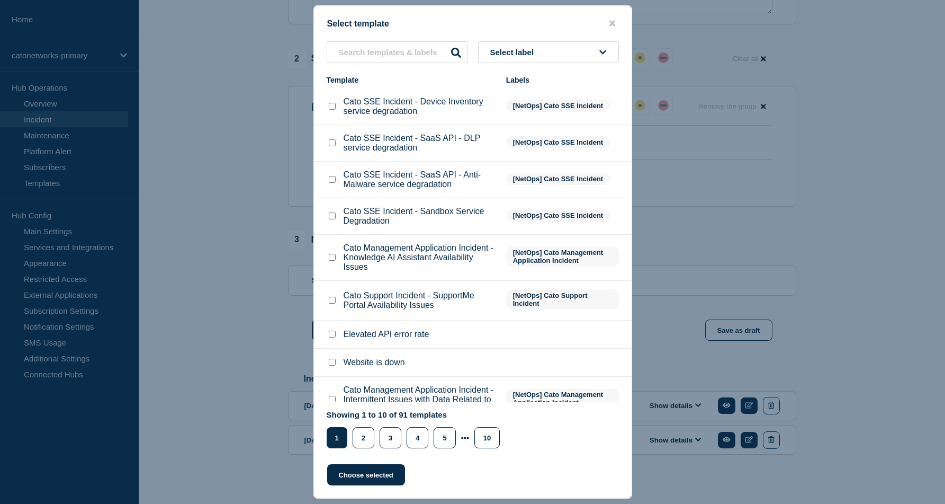
click at [412, 38] on div "Select template Select label Template Labels Cato SSE Incident - Device Invento…" at bounding box center [472, 251] width 319 height 493
click at [409, 44] on input "text" at bounding box center [397, 52] width 141 height 22
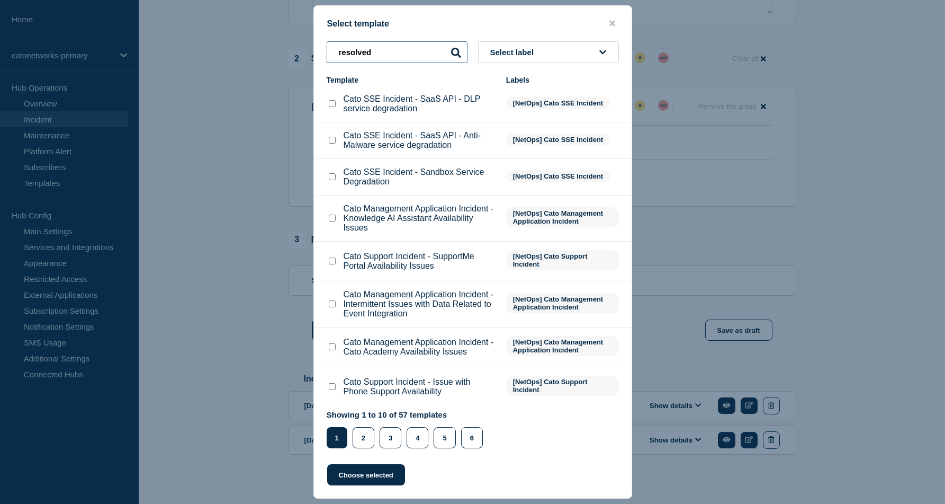
scroll to position [99, 0]
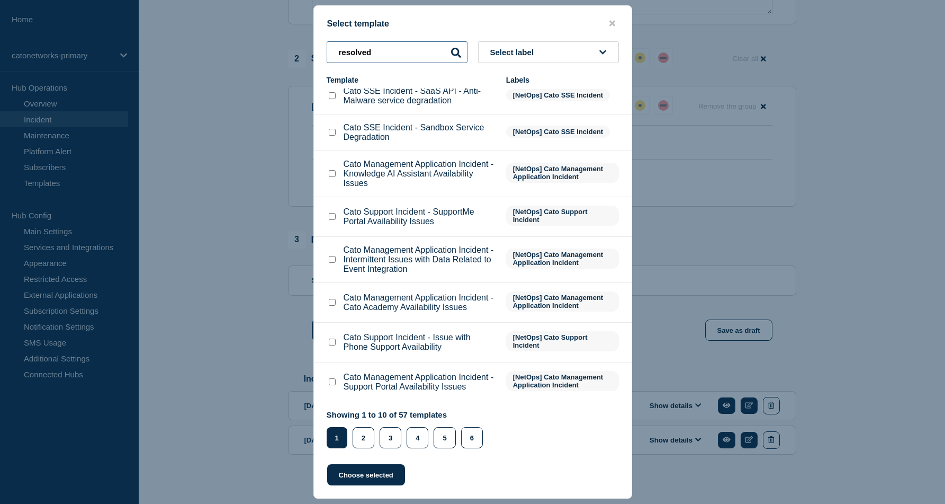
drag, startPoint x: 303, startPoint y: 52, endPoint x: 264, endPoint y: 54, distance: 39.8
click at [266, 53] on div "Select template resolved Select label Template Labels Cato SSE Incident - Devic…" at bounding box center [472, 252] width 945 height 504
type input "Resolved"
click at [608, 49] on button "Select label" at bounding box center [548, 52] width 141 height 22
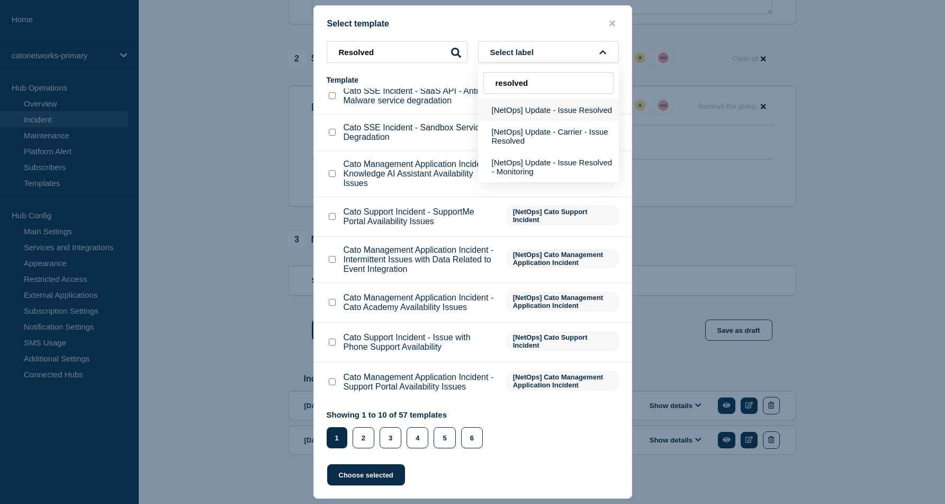
type input "resolved"
click at [548, 110] on button "[NetOps] Update - Issue Resolved" at bounding box center [548, 110] width 141 height 22
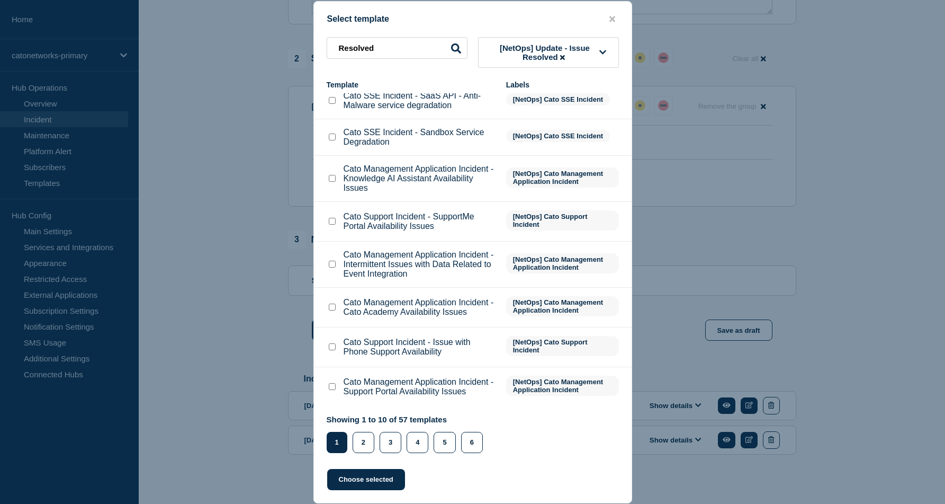
scroll to position [0, 0]
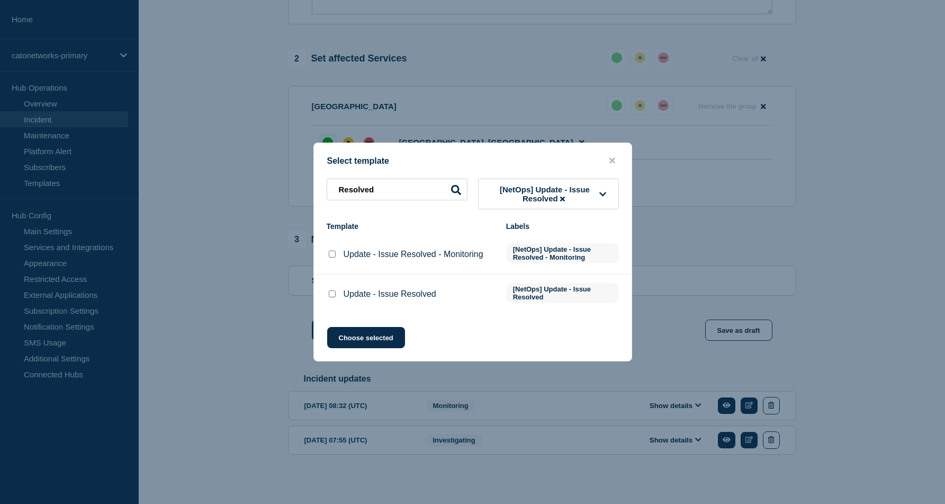
click at [330, 297] on input "Update - Issue Resolved checkbox" at bounding box center [332, 293] width 7 height 7
checkbox input "true"
click at [377, 345] on button "Choose selected" at bounding box center [366, 337] width 78 height 21
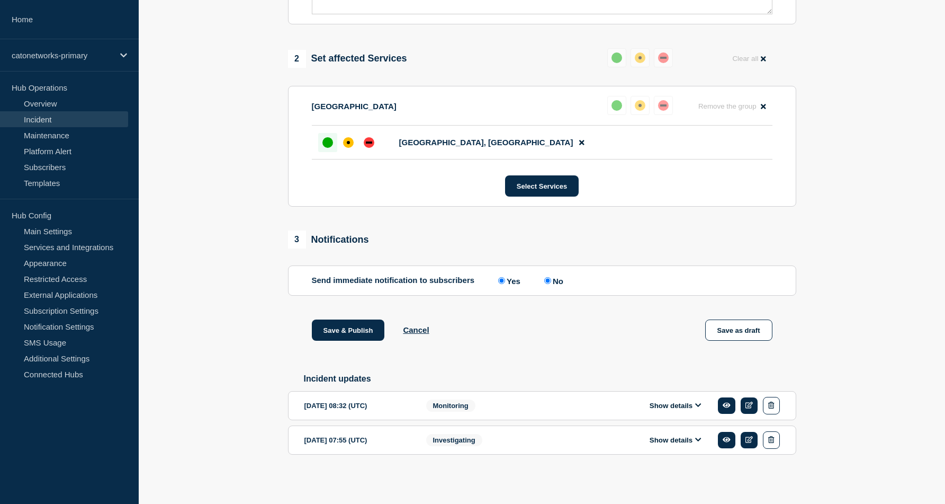
select select "resolved"
radio input "false"
radio input "true"
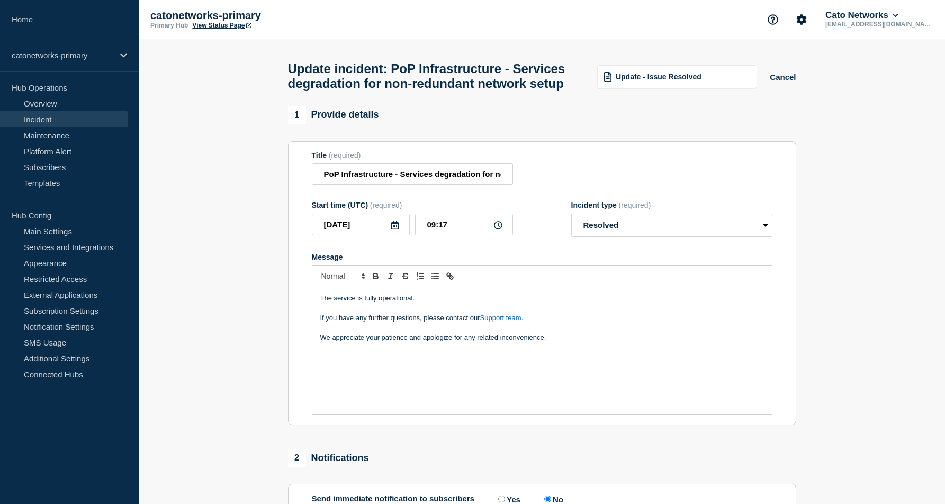
click at [435, 380] on div "The service is fully operational. If you have any further questions, please con…" at bounding box center [542, 350] width 460 height 127
click at [561, 342] on p "We appreciate your patience and apologize for any related inconvenience." at bounding box center [542, 338] width 444 height 10
click at [433, 380] on div "The service is fully operational. If you have any further questions, please con…" at bounding box center [542, 350] width 460 height 127
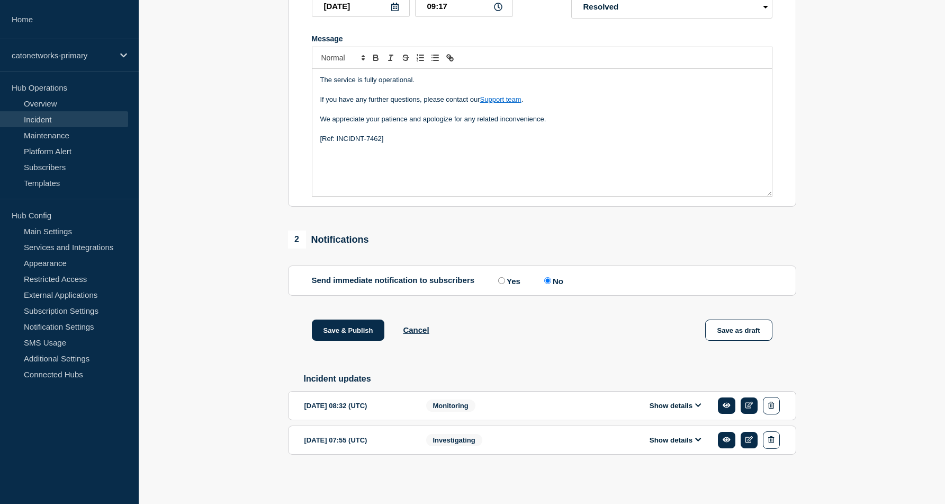
scroll to position [237, 0]
click at [503, 275] on label "Yes" at bounding box center [508, 280] width 25 height 10
click at [503, 277] on input "Yes" at bounding box center [501, 280] width 7 height 7
radio input "true"
radio input "false"
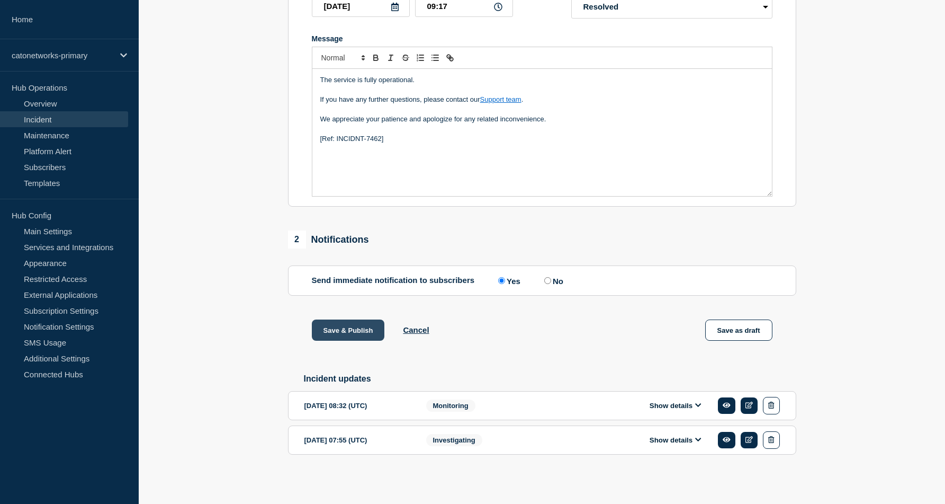
click at [353, 326] on button "Save & Publish" at bounding box center [348, 329] width 73 height 21
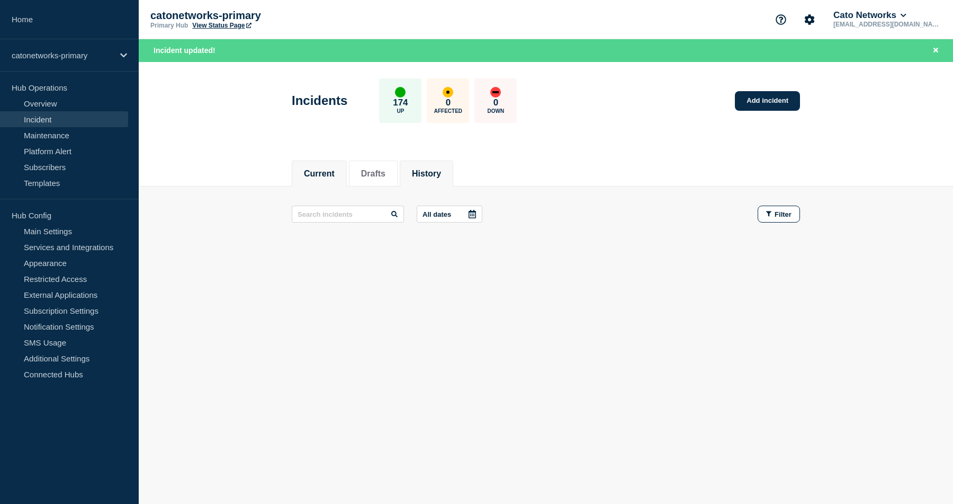
click at [429, 175] on button "History" at bounding box center [426, 174] width 29 height 10
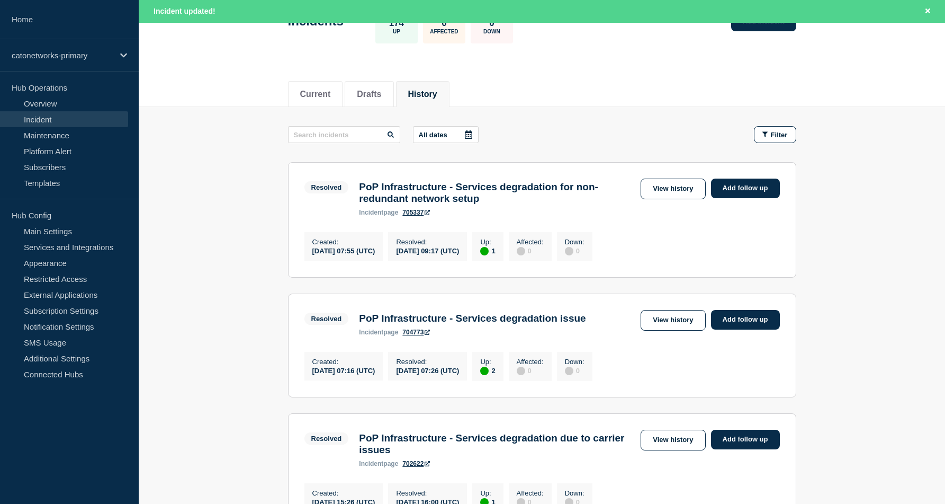
scroll to position [85, 0]
